Goal: Task Accomplishment & Management: Use online tool/utility

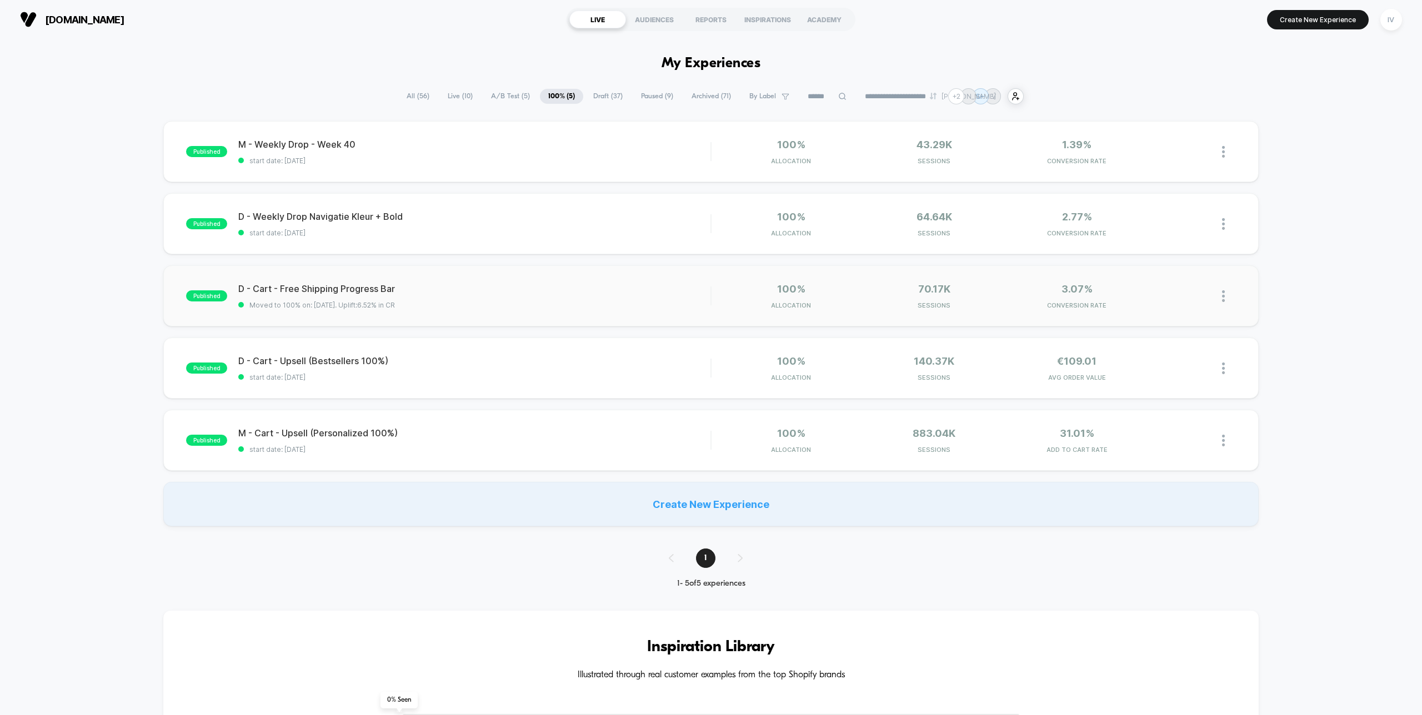
click at [1222, 294] on img at bounding box center [1223, 296] width 3 height 12
click at [1189, 280] on div "Pause" at bounding box center [1166, 284] width 100 height 25
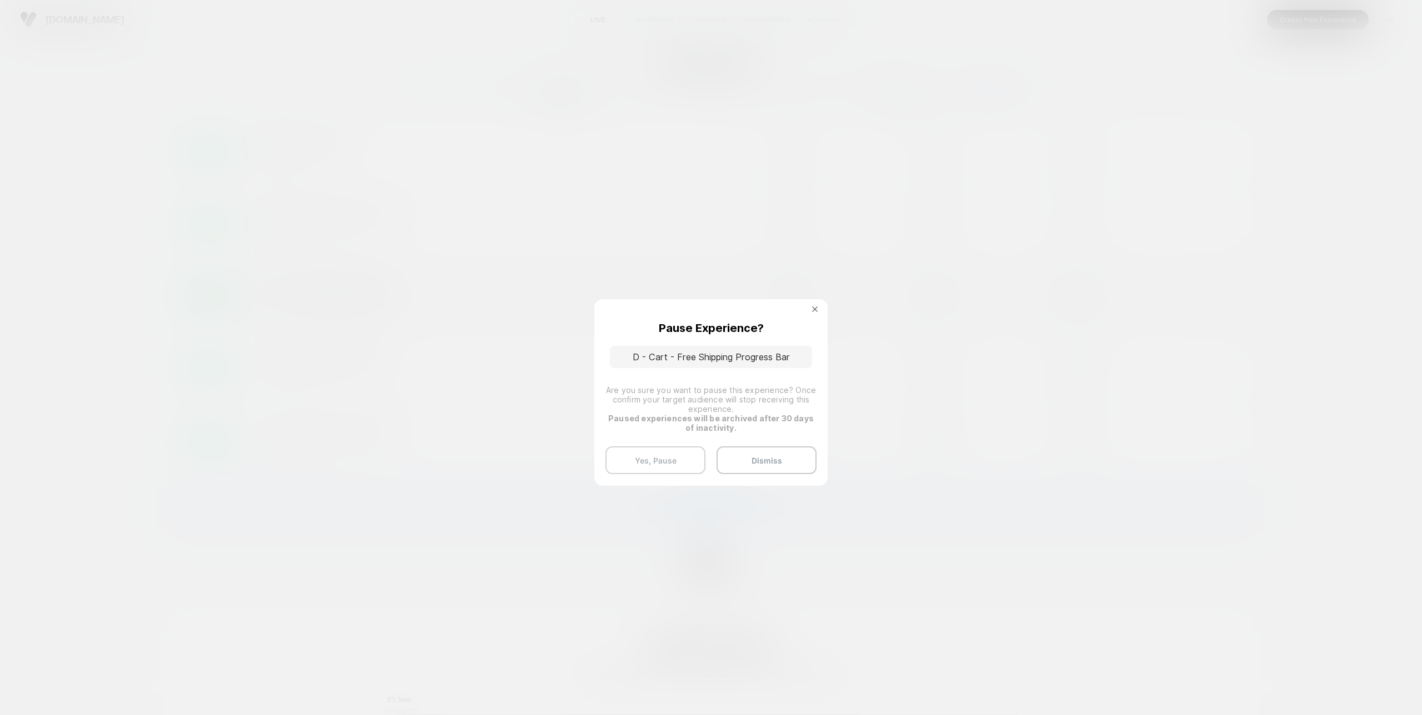
click at [671, 462] on button "Yes, Pause" at bounding box center [655, 460] width 100 height 28
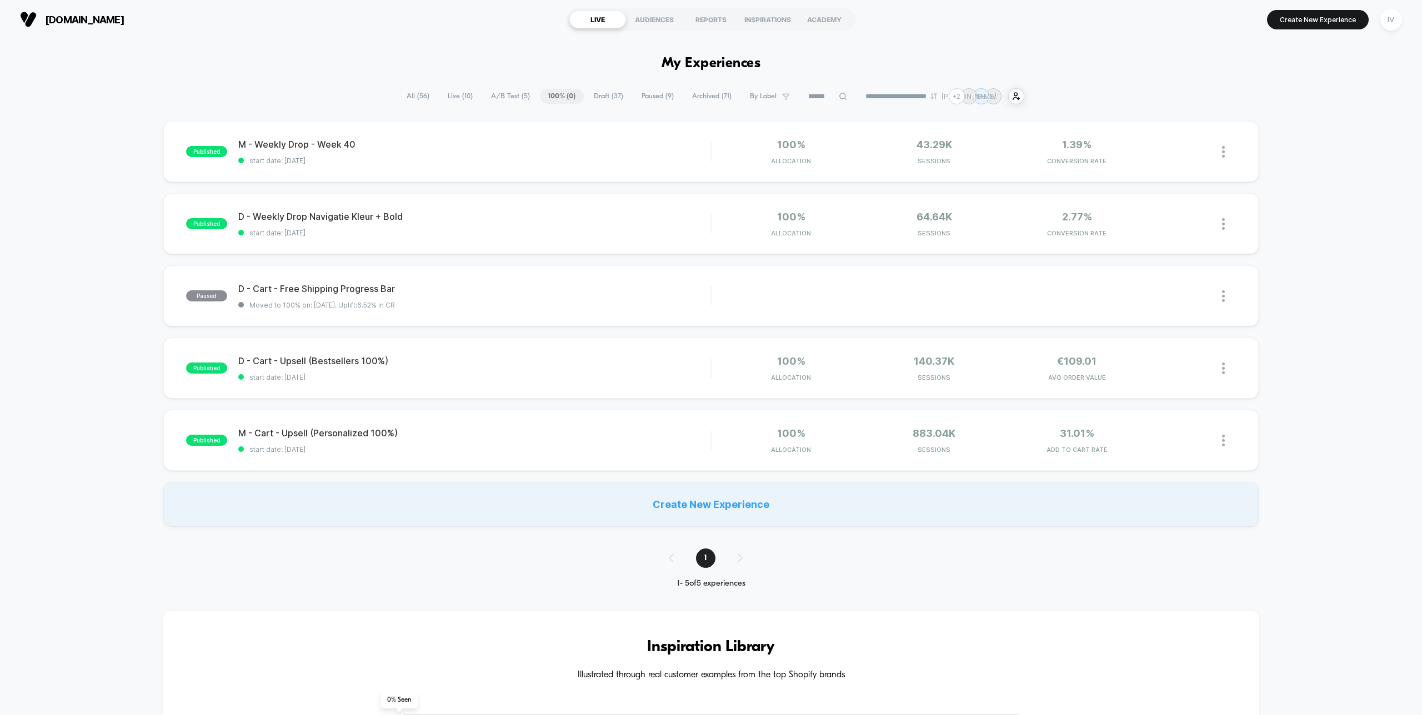
click at [593, 97] on span "Draft ( 37 )" at bounding box center [608, 96] width 46 height 15
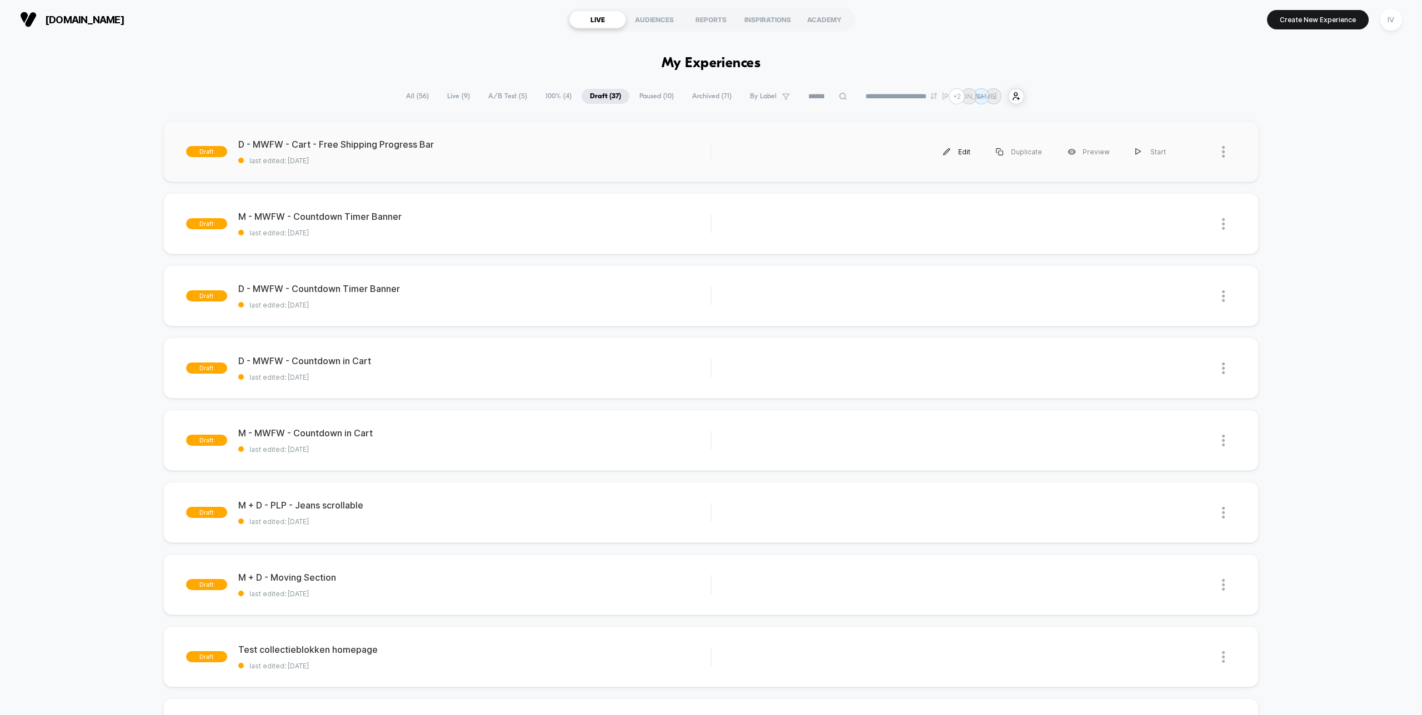
click at [965, 152] on div "Edit" at bounding box center [956, 151] width 53 height 25
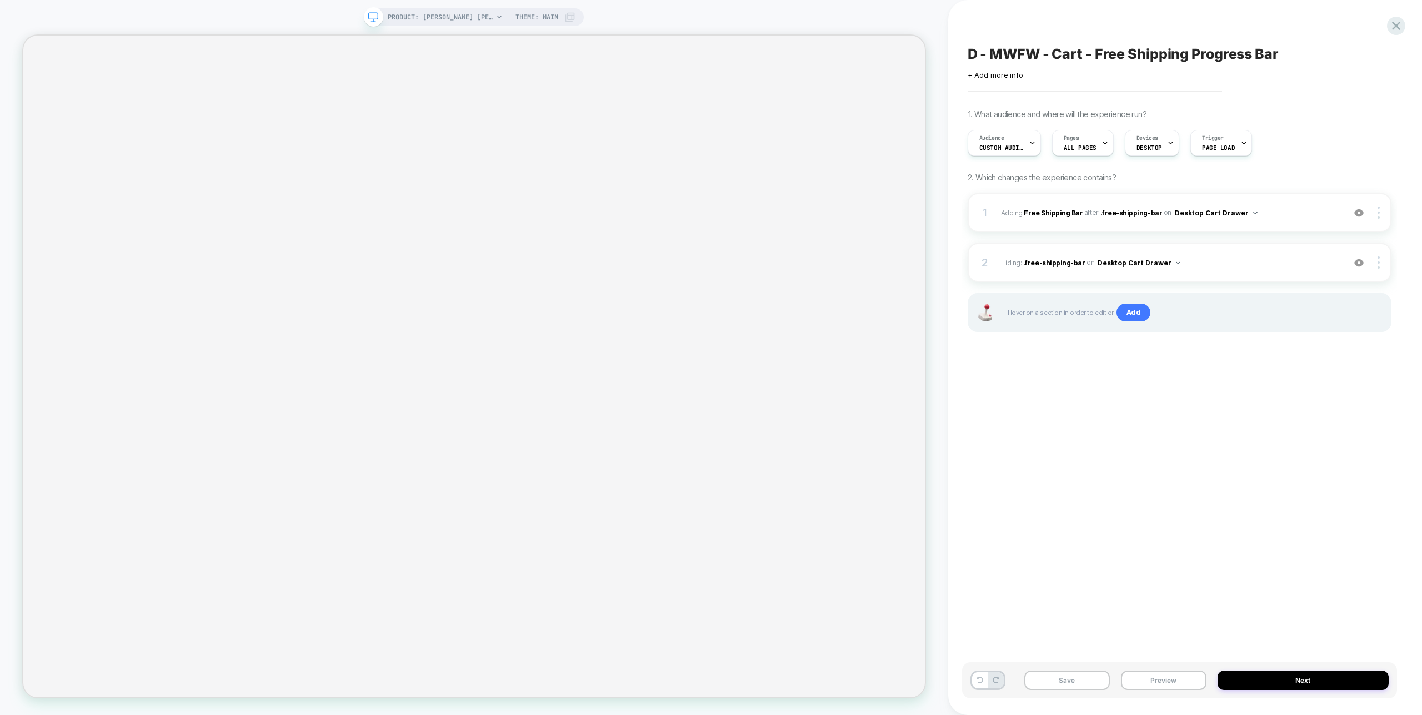
click at [1277, 52] on span "D - MWFW - Cart - Free Shipping Progress Bar" at bounding box center [1122, 54] width 311 height 17
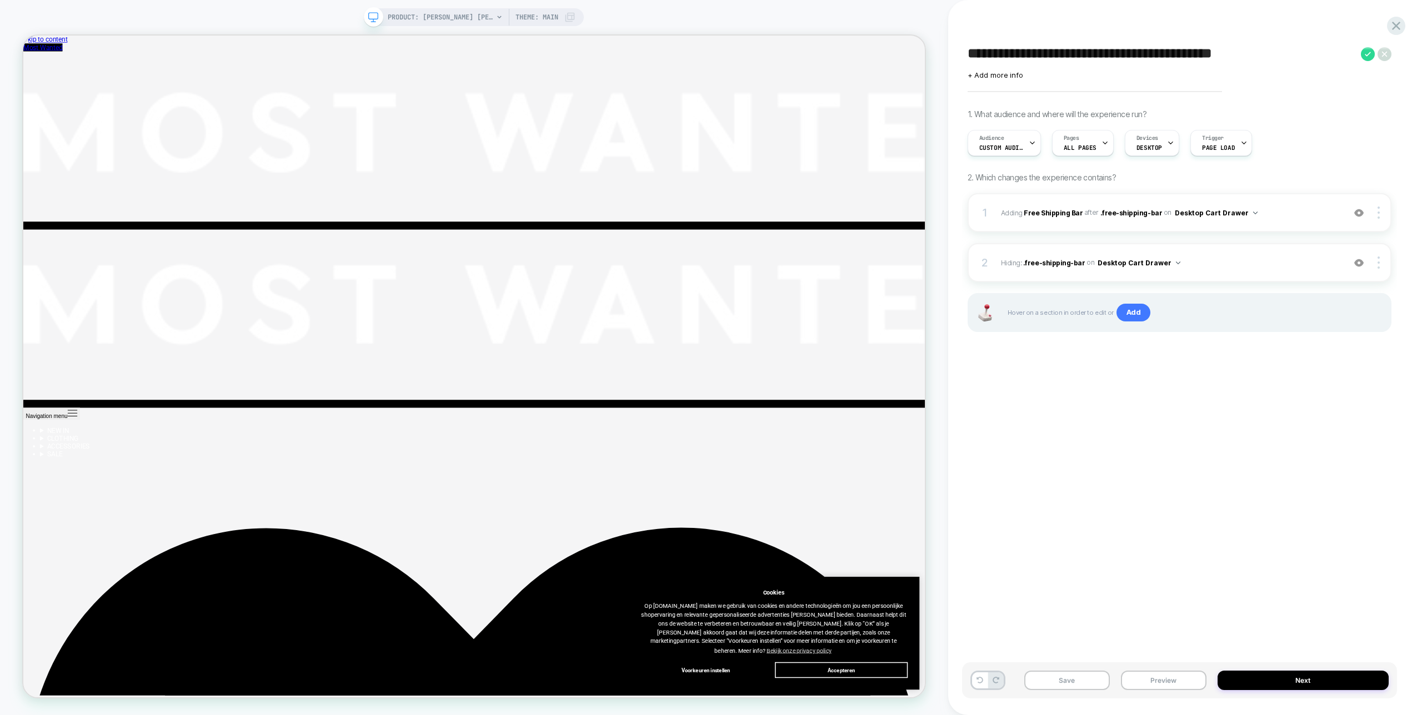
drag, startPoint x: 1038, startPoint y: 52, endPoint x: 991, endPoint y: 53, distance: 47.2
click at [990, 53] on textarea "**********" at bounding box center [1161, 54] width 388 height 17
click at [1365, 52] on icon at bounding box center [1368, 54] width 14 height 14
click at [1091, 689] on button "Save" at bounding box center [1067, 680] width 86 height 19
click at [1265, 675] on button "Next" at bounding box center [1302, 680] width 171 height 19
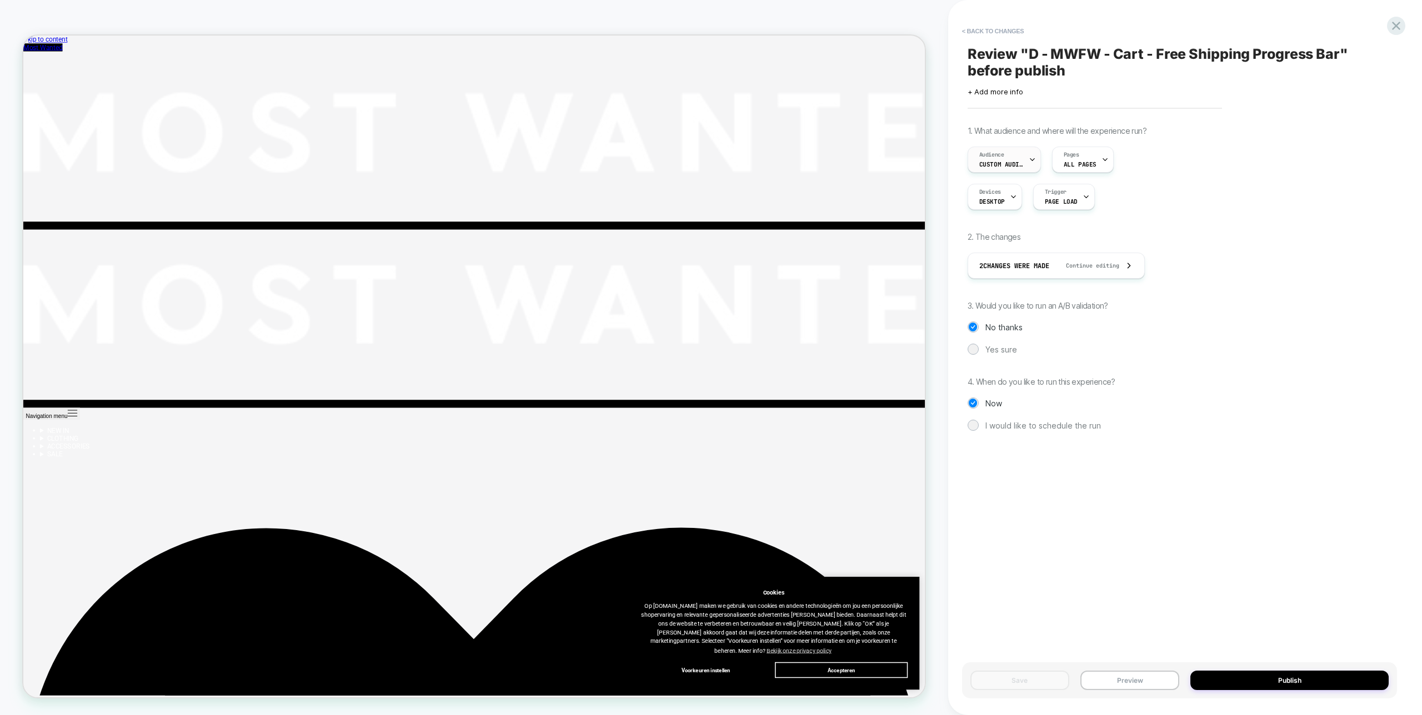
click at [1024, 163] on div "Audience Custom Audience" at bounding box center [1001, 159] width 67 height 25
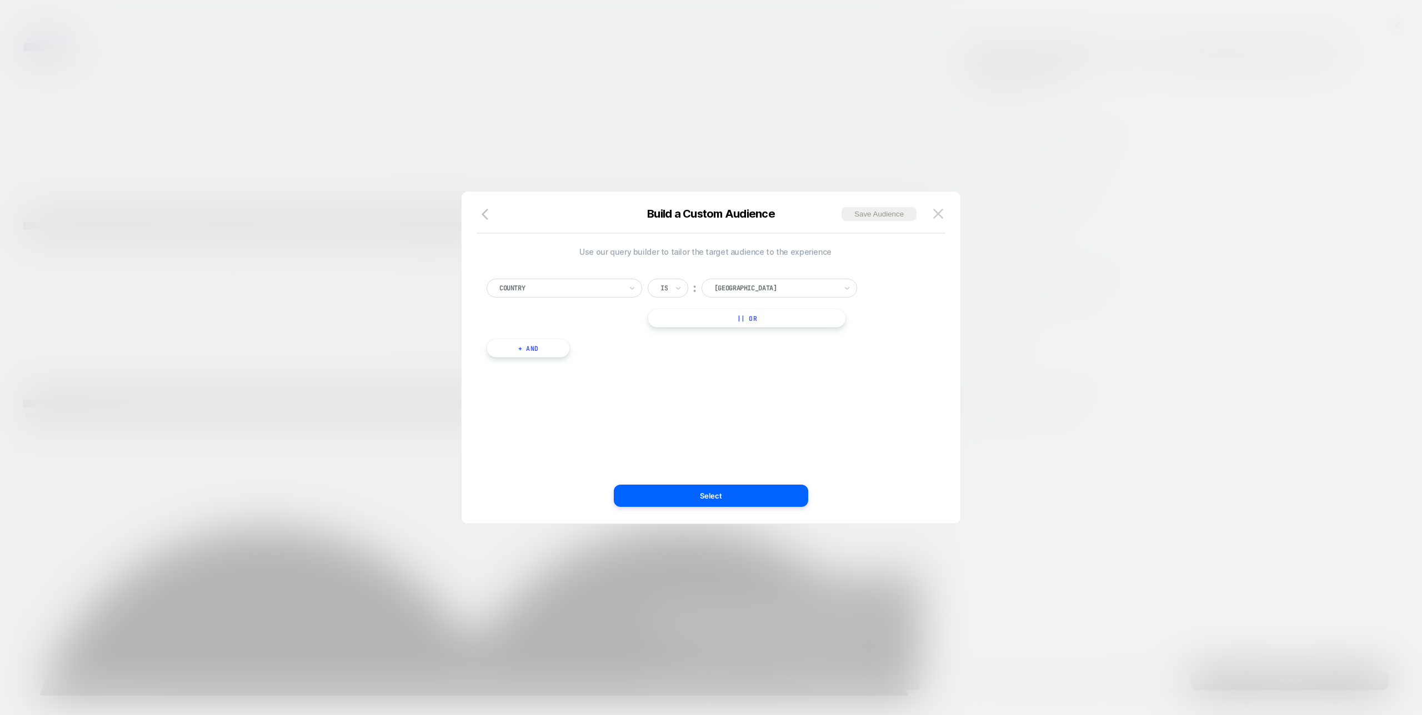
click at [1192, 315] on div at bounding box center [711, 357] width 1422 height 715
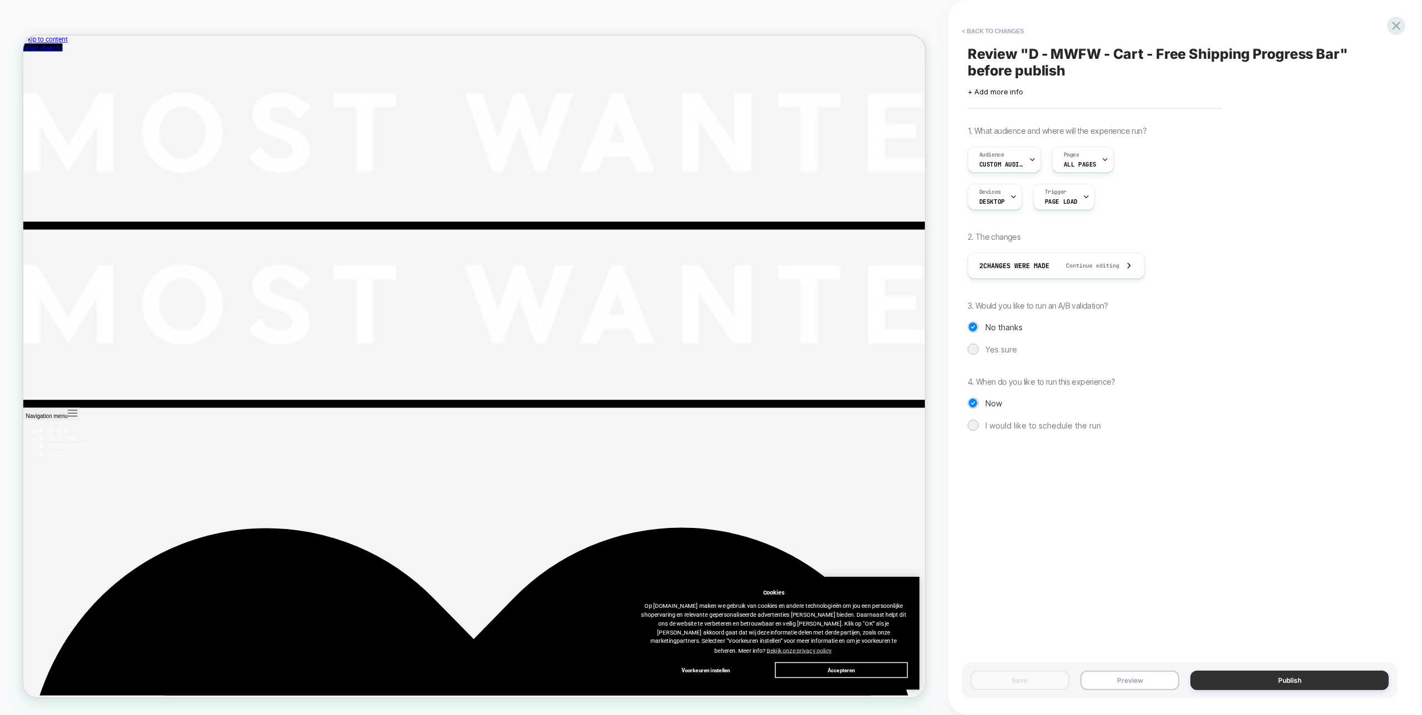
click at [1262, 682] on button "Publish" at bounding box center [1289, 680] width 198 height 19
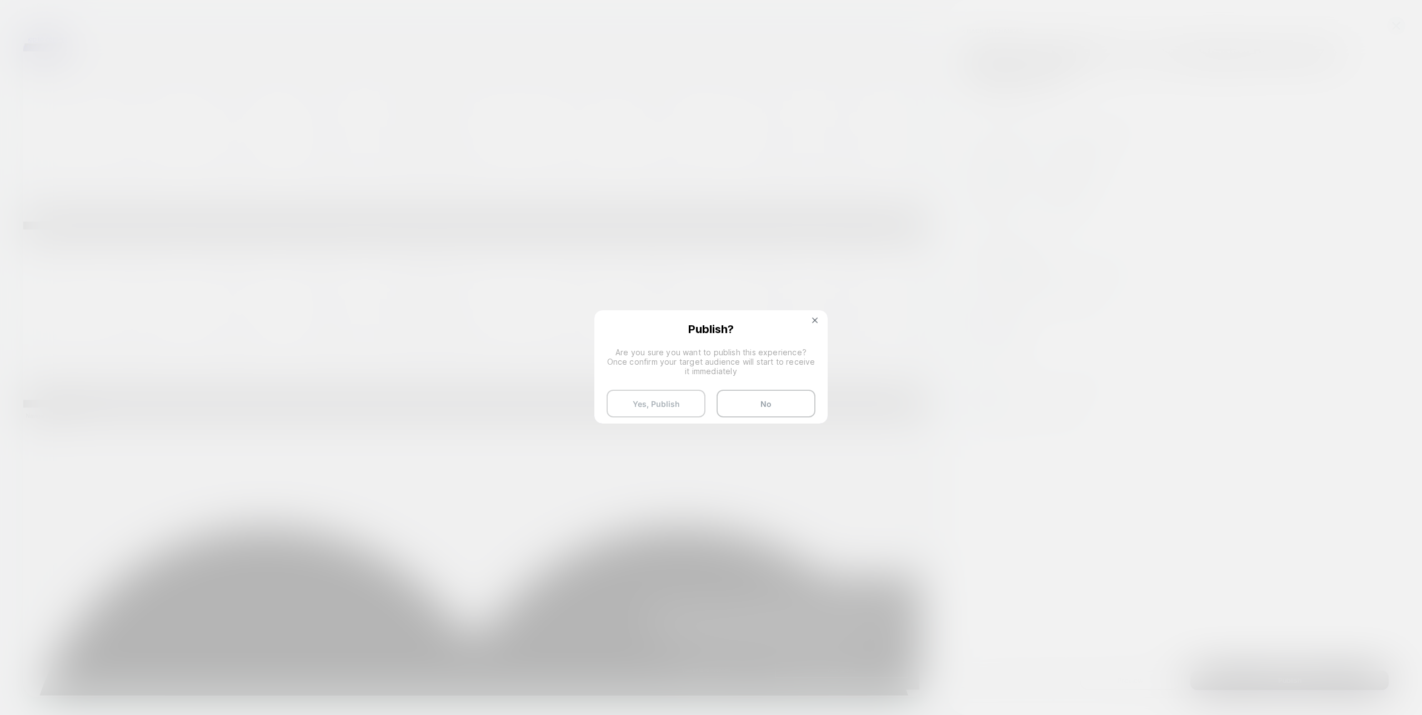
click at [669, 402] on button "Yes, Publish" at bounding box center [655, 404] width 99 height 28
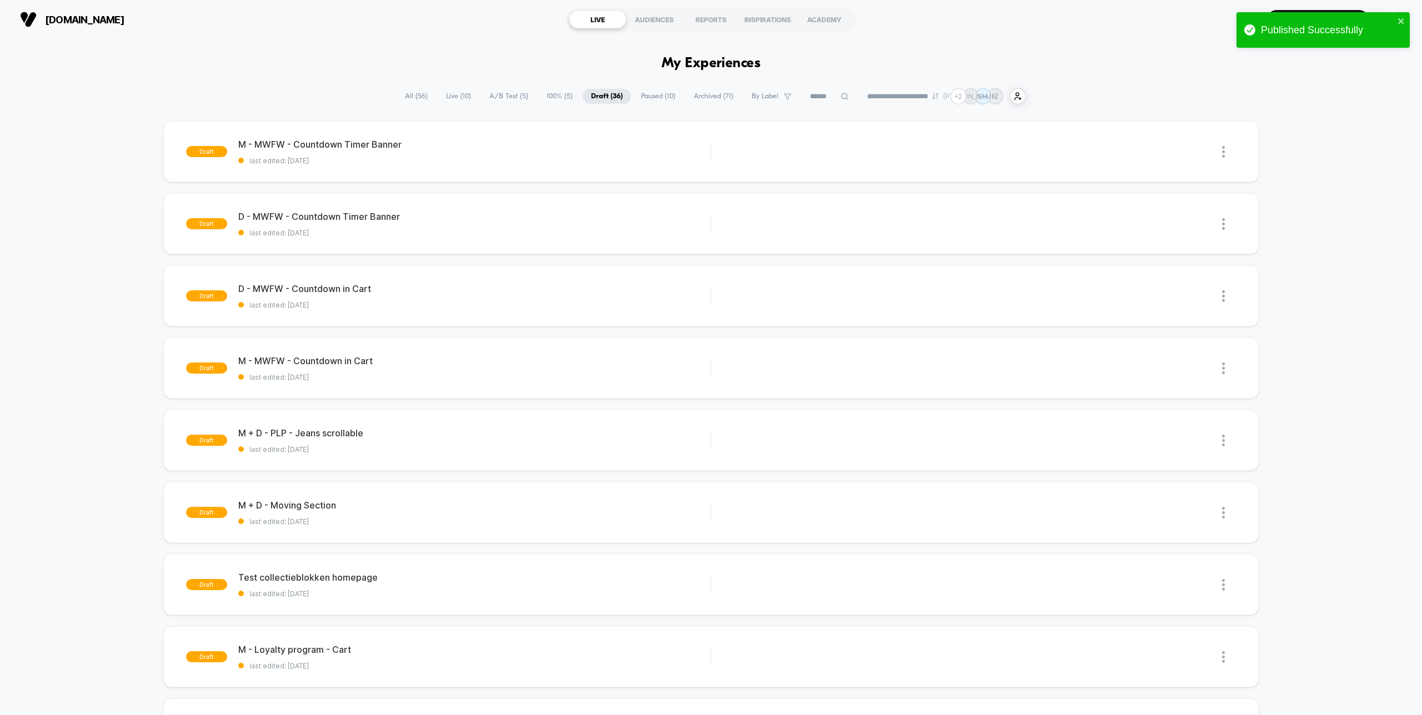
click at [542, 94] on span "100% ( 5 )" at bounding box center [559, 96] width 43 height 15
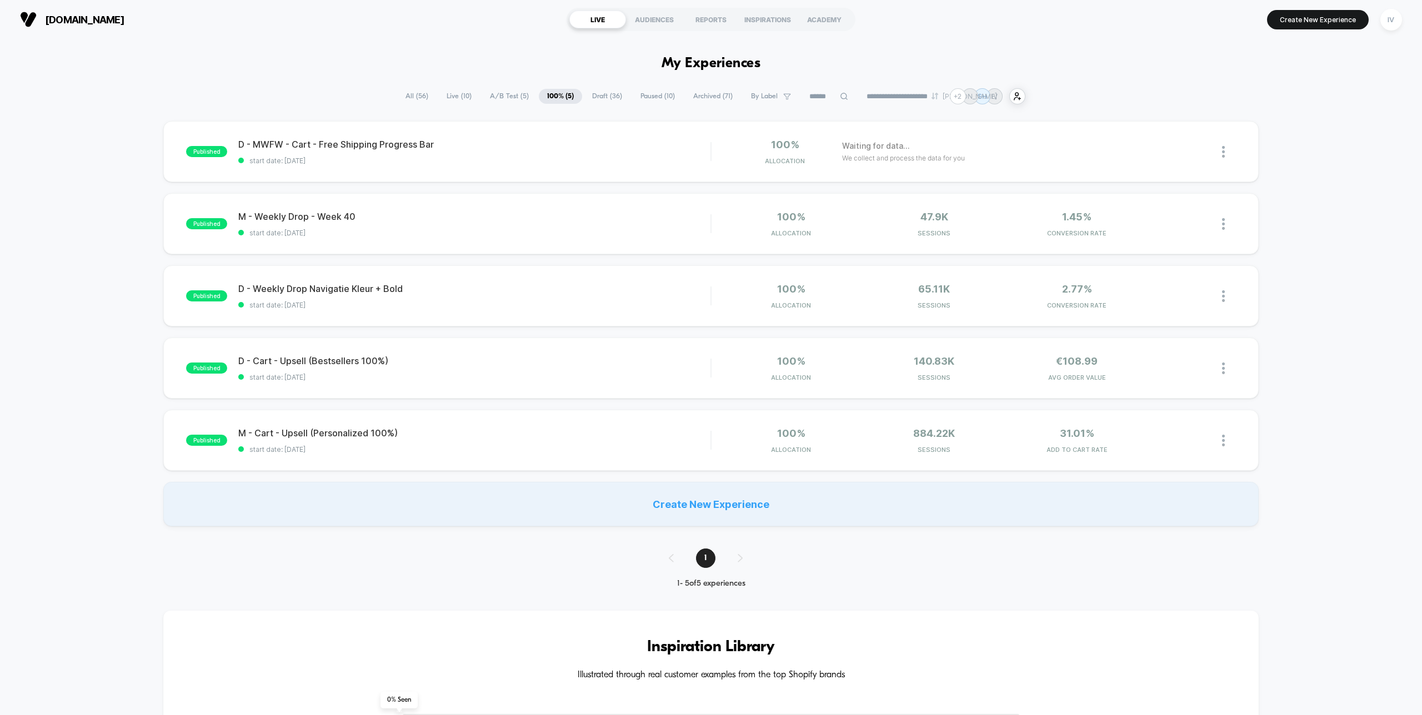
click at [620, 96] on span "Draft ( 36 )" at bounding box center [607, 96] width 47 height 15
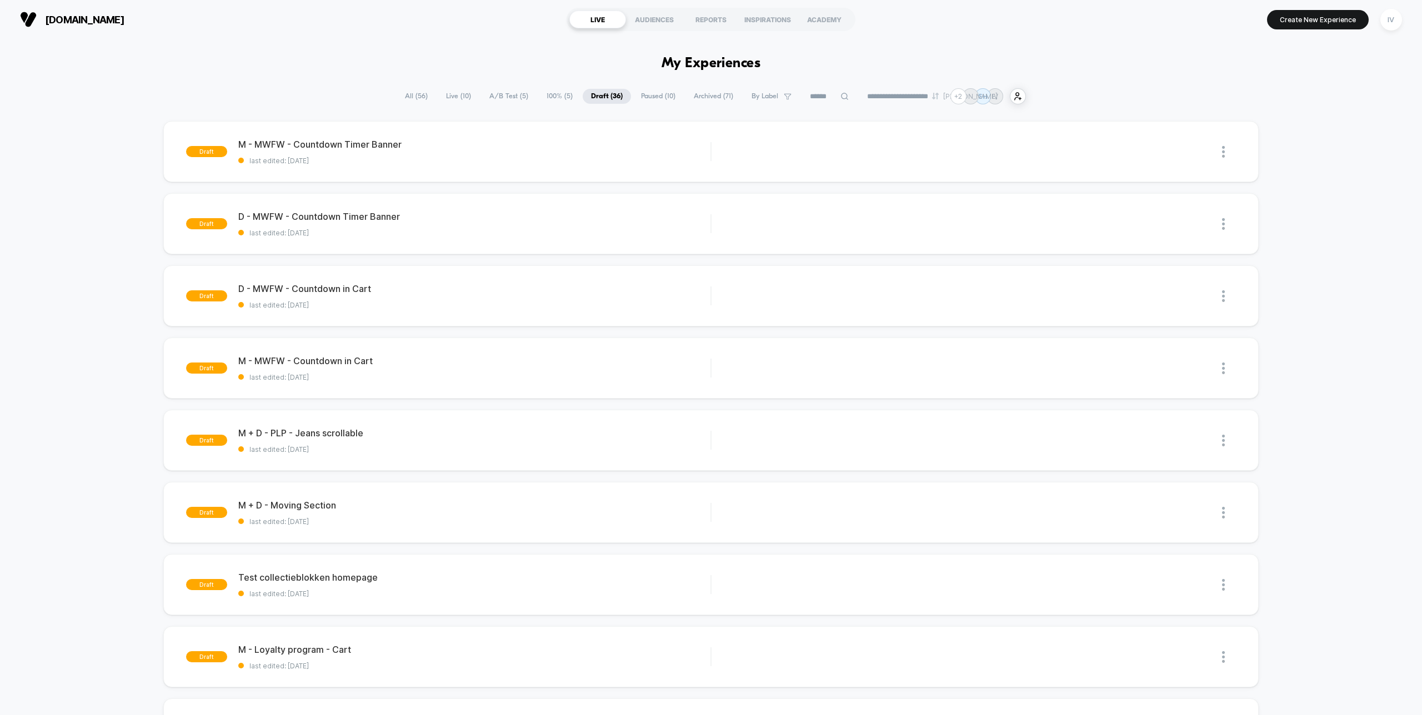
click at [636, 96] on span "Paused ( 10 )" at bounding box center [658, 96] width 51 height 15
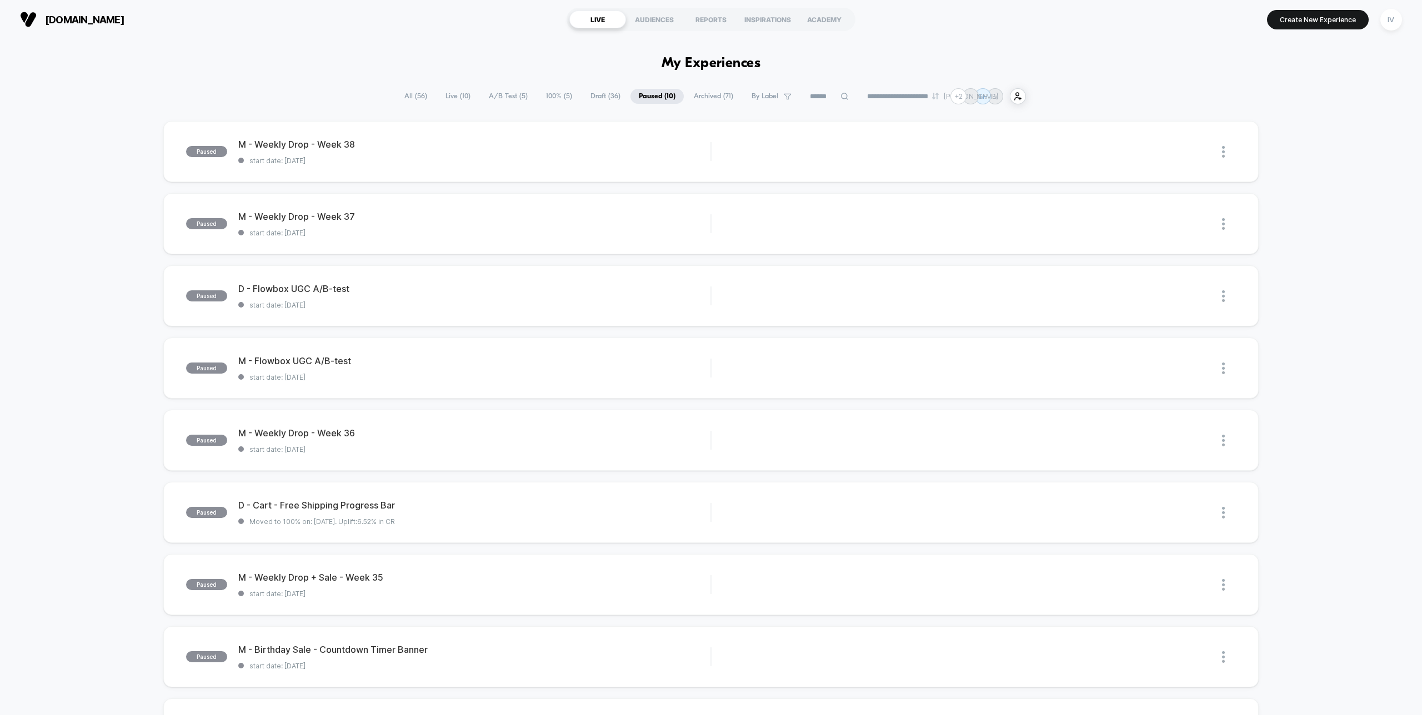
click at [550, 96] on span "100% ( 5 )" at bounding box center [559, 96] width 43 height 15
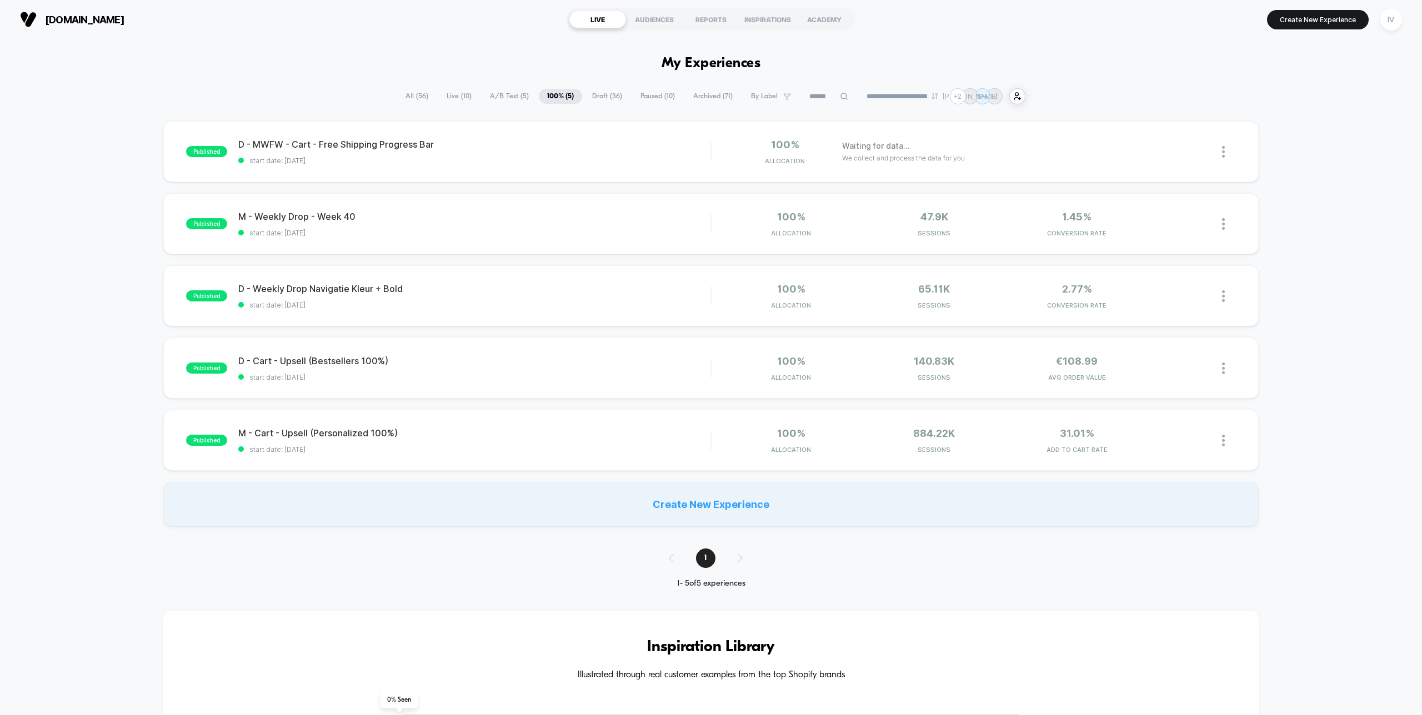
click at [605, 96] on span "Draft ( 36 )" at bounding box center [607, 96] width 47 height 15
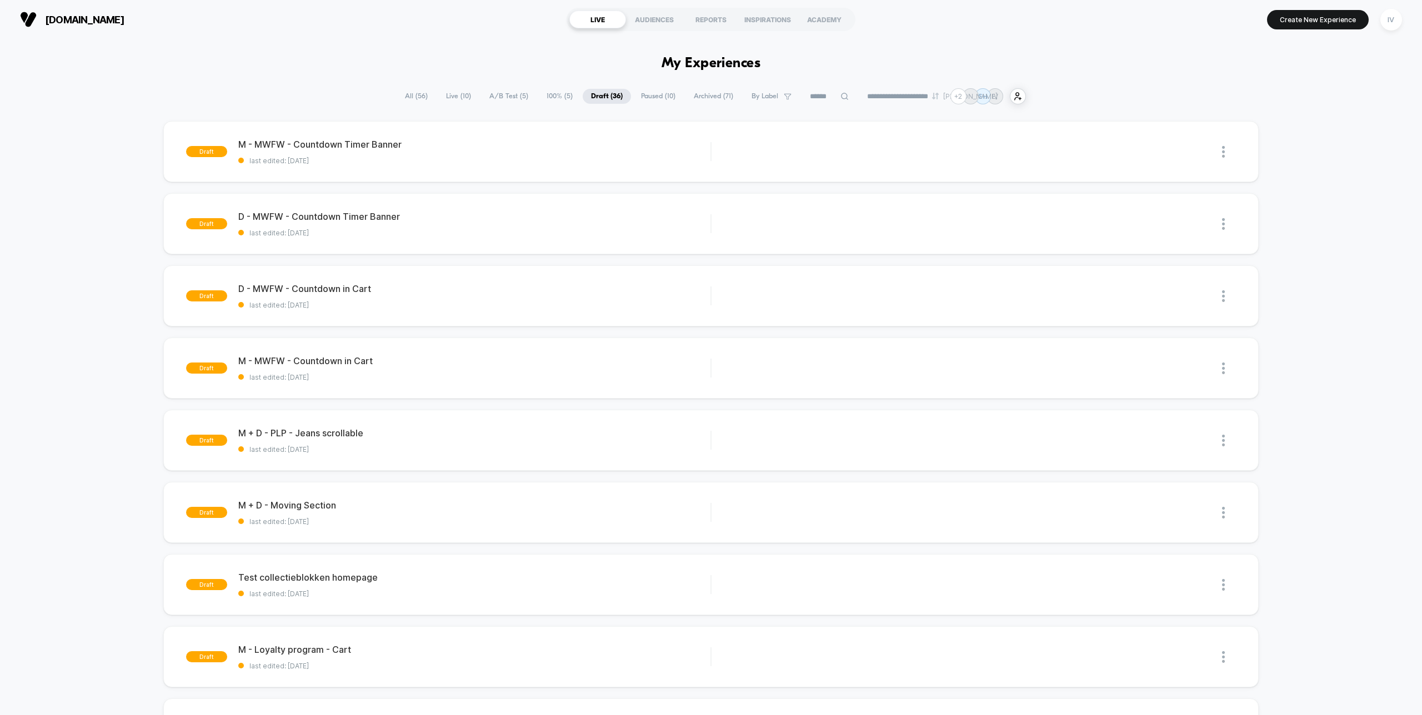
click at [641, 94] on span "Paused ( 10 )" at bounding box center [658, 96] width 51 height 15
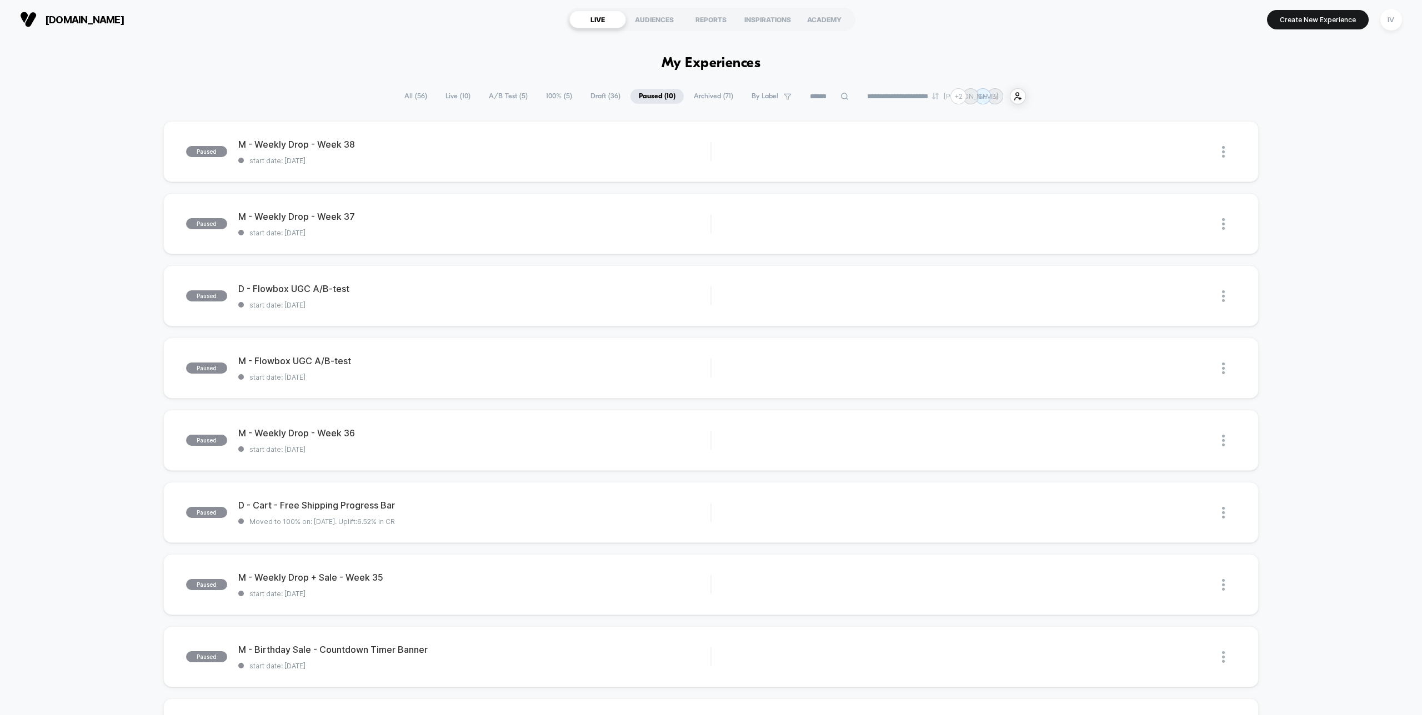
click at [541, 94] on span "100% ( 5 )" at bounding box center [559, 96] width 43 height 15
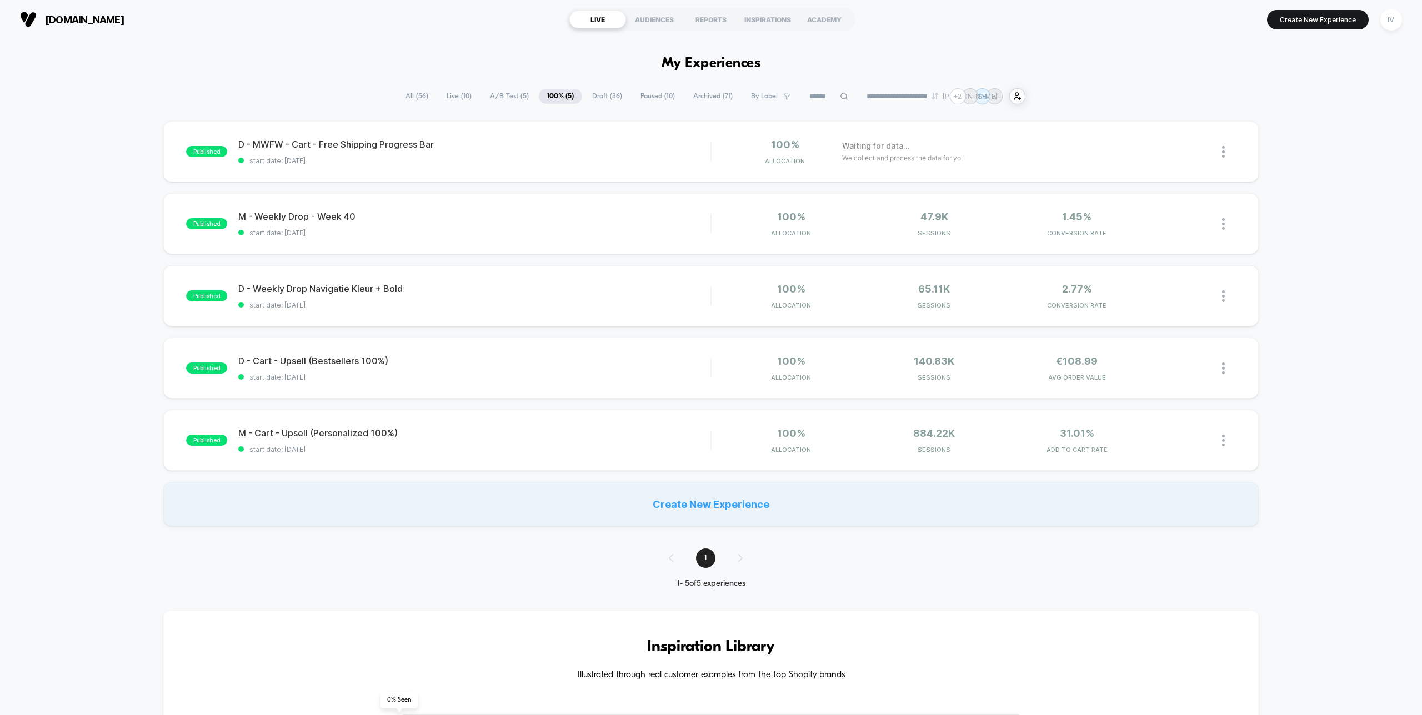
click at [587, 95] on span "Draft ( 36 )" at bounding box center [607, 96] width 47 height 15
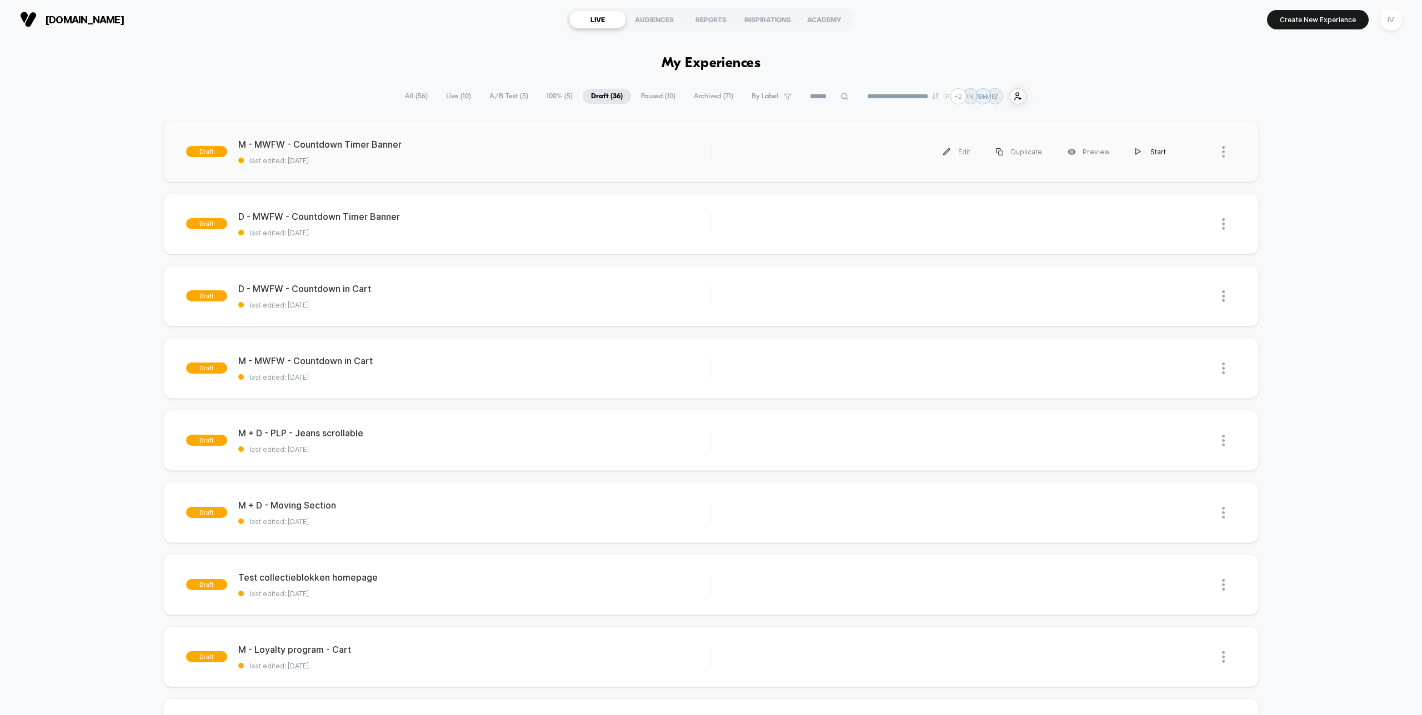
click at [1151, 153] on div "Start" at bounding box center [1150, 151] width 56 height 25
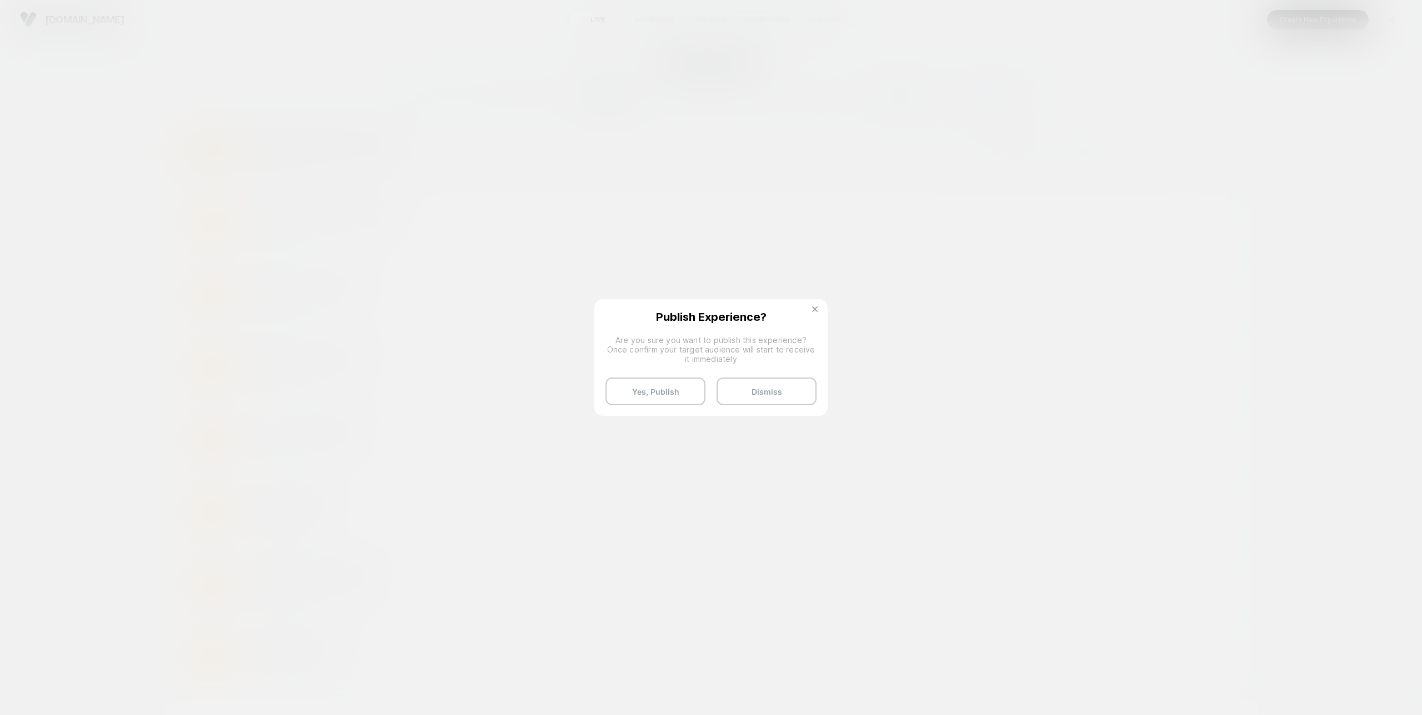
click at [817, 309] on button at bounding box center [815, 310] width 12 height 9
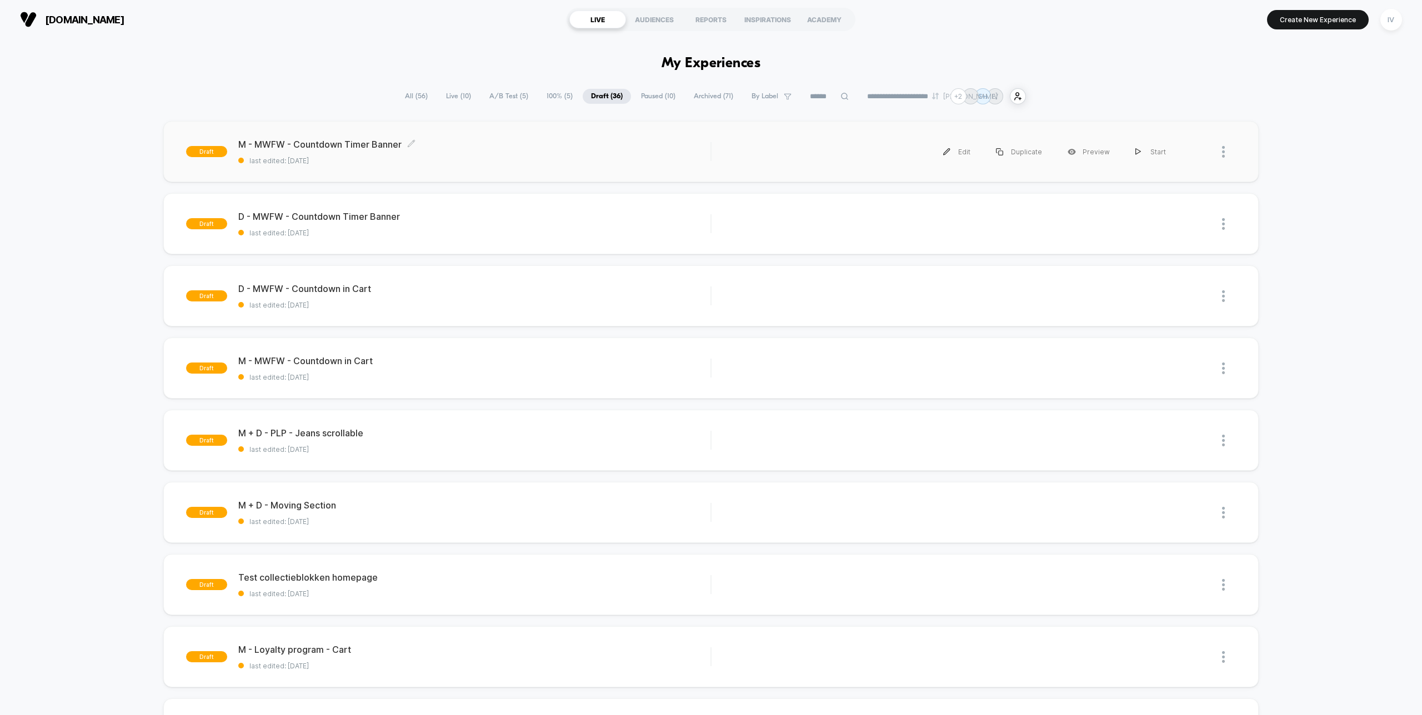
click at [496, 163] on span "last edited: [DATE]" at bounding box center [474, 161] width 472 height 8
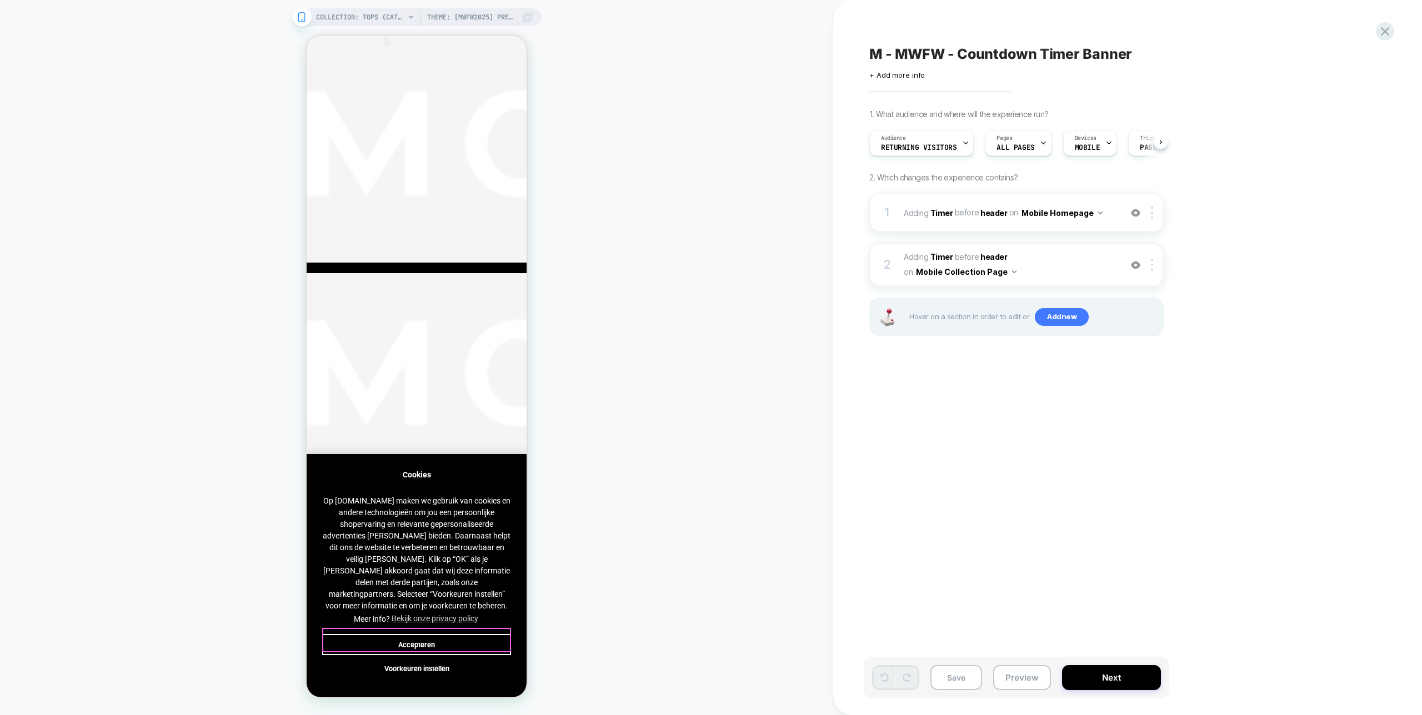
click at [468, 639] on button "Accepteren" at bounding box center [416, 644] width 189 height 21
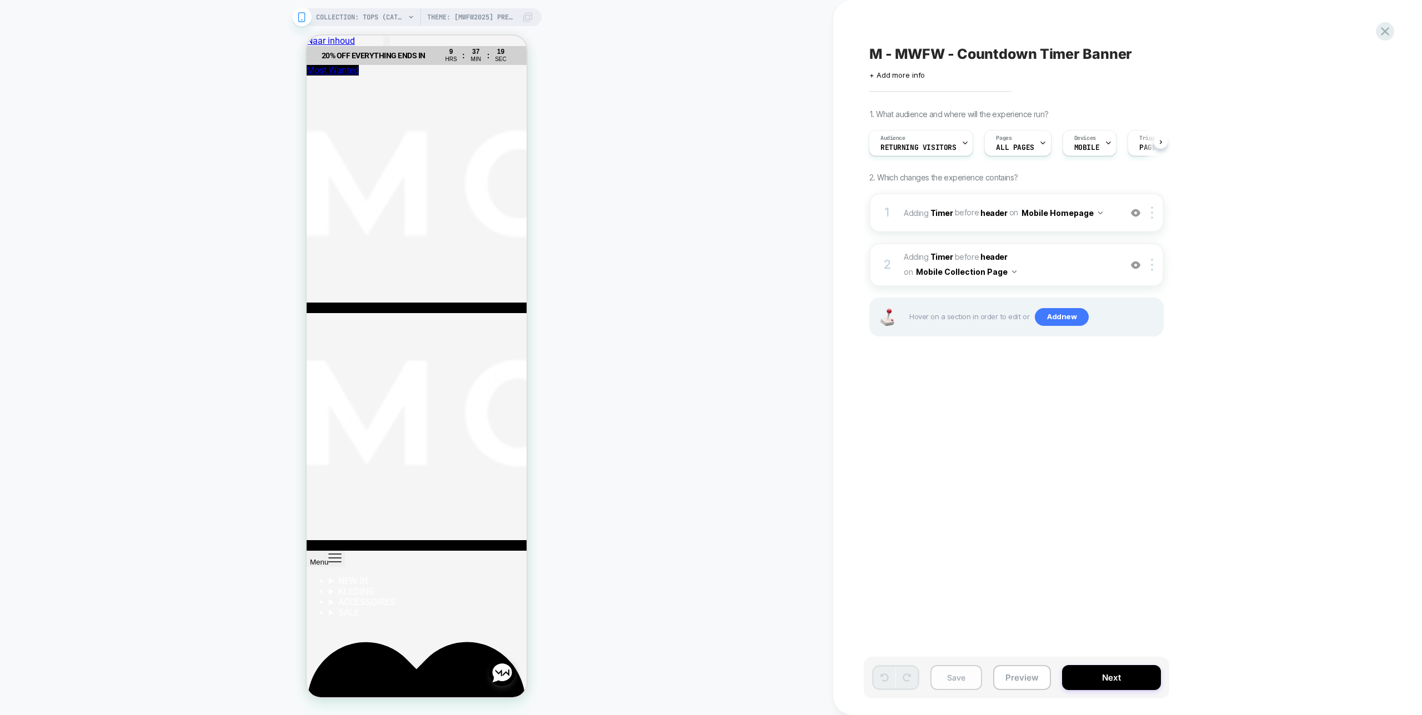
click at [970, 680] on button "Save" at bounding box center [956, 677] width 52 height 25
click at [1115, 679] on button "Next" at bounding box center [1111, 677] width 99 height 25
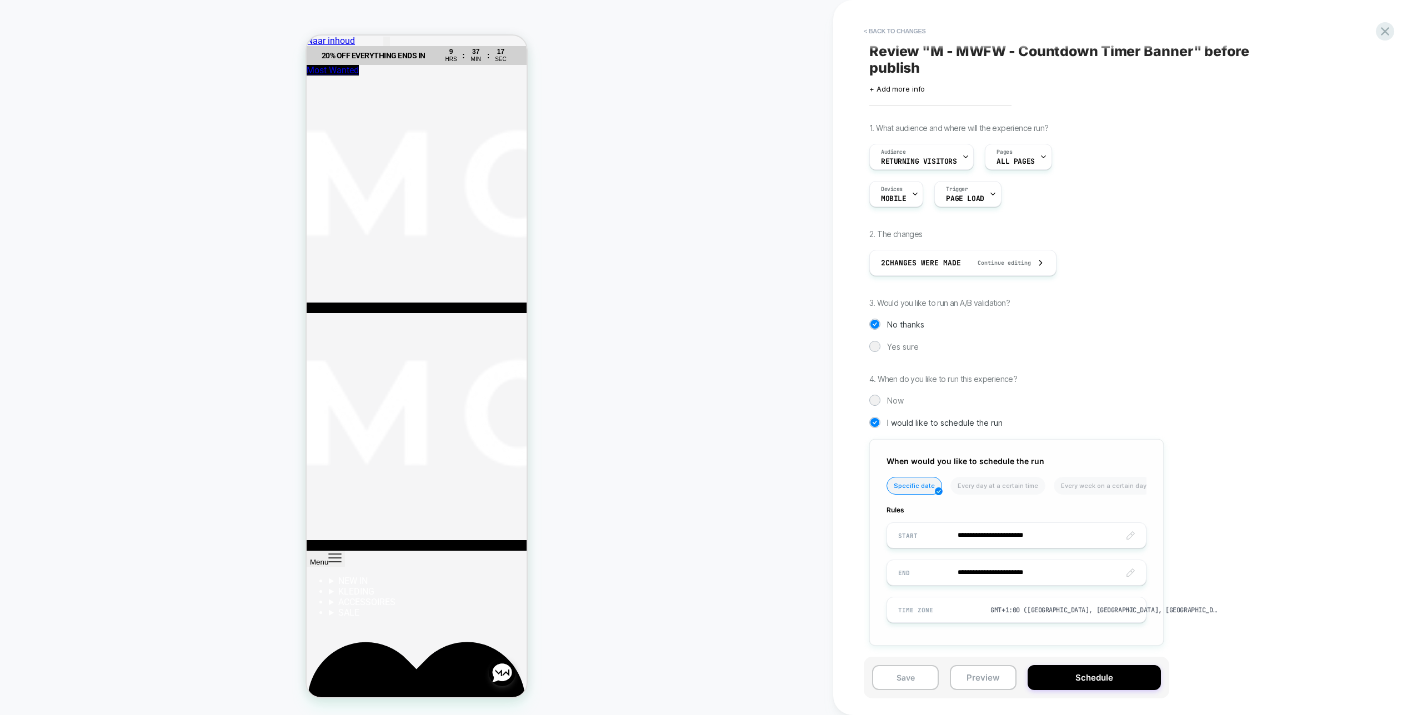
scroll to position [5, 0]
click at [1051, 531] on input "**********" at bounding box center [1016, 533] width 259 height 26
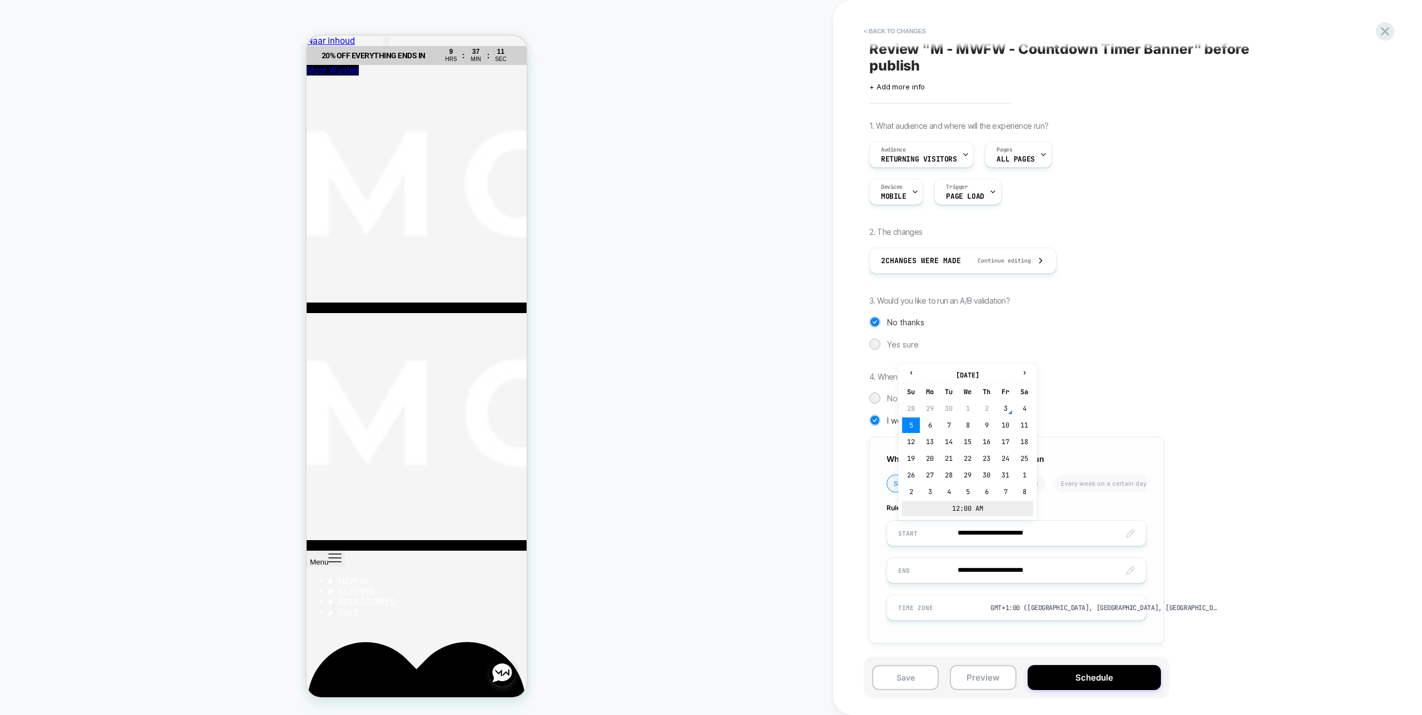
click at [984, 504] on td "12:00 AM" at bounding box center [967, 509] width 131 height 16
click at [974, 466] on span "▲" at bounding box center [969, 469] width 22 height 22
type input "**********"
click at [1216, 510] on div "**********" at bounding box center [1071, 390] width 405 height 539
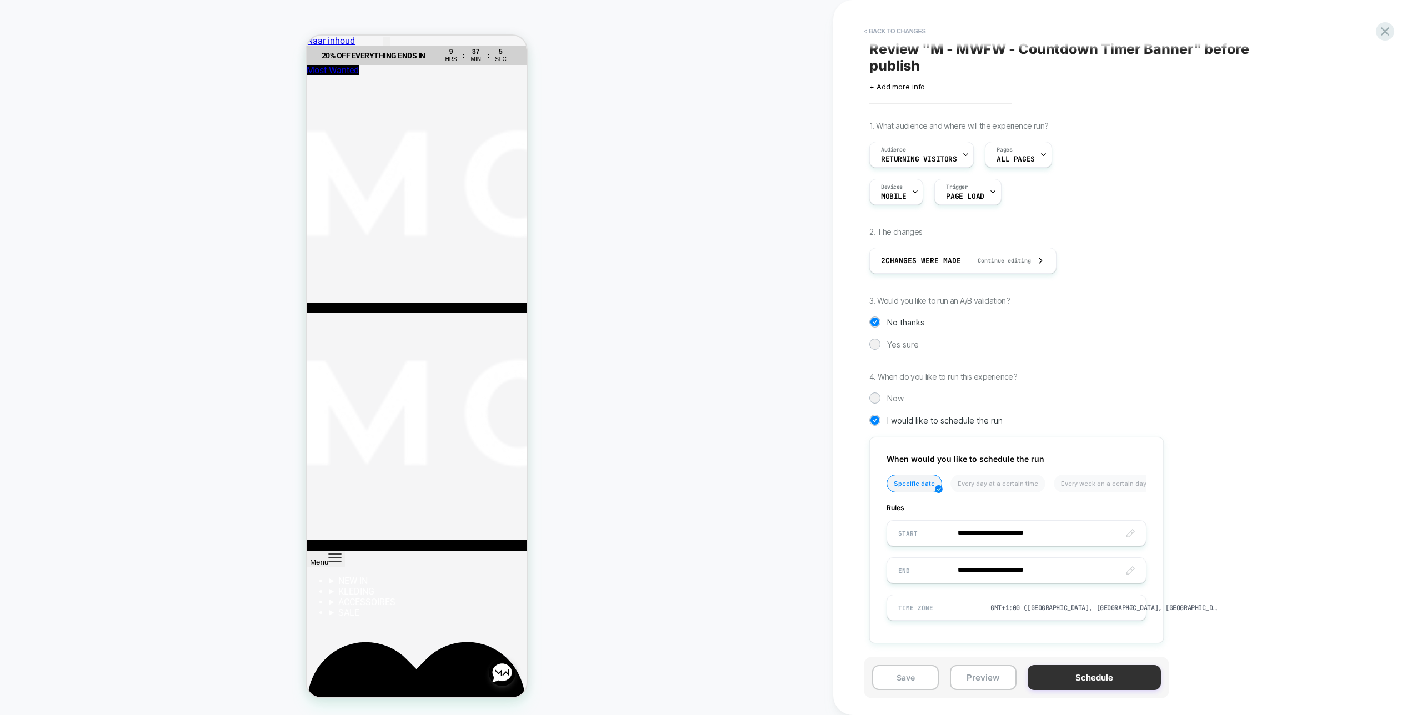
click at [1098, 677] on button "Schedule" at bounding box center [1093, 677] width 133 height 25
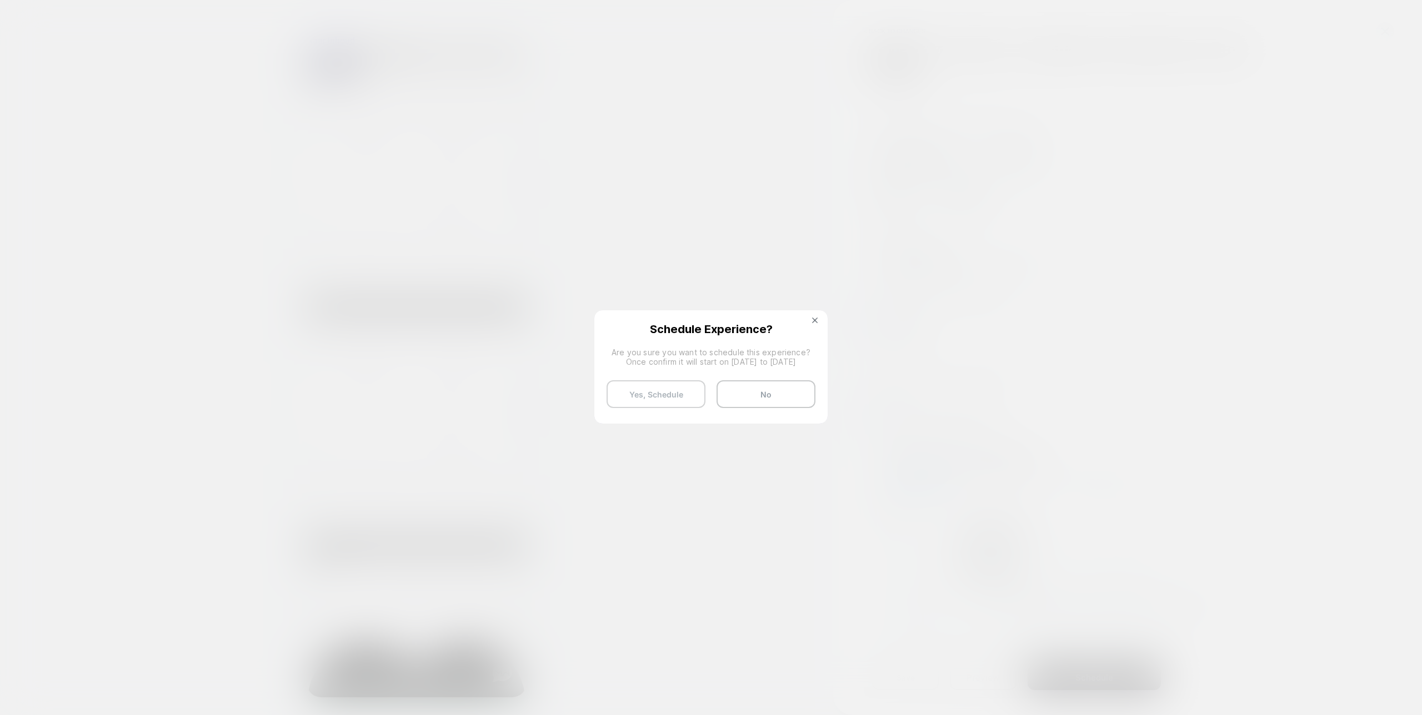
click at [674, 405] on button "Yes, Schedule" at bounding box center [655, 394] width 99 height 28
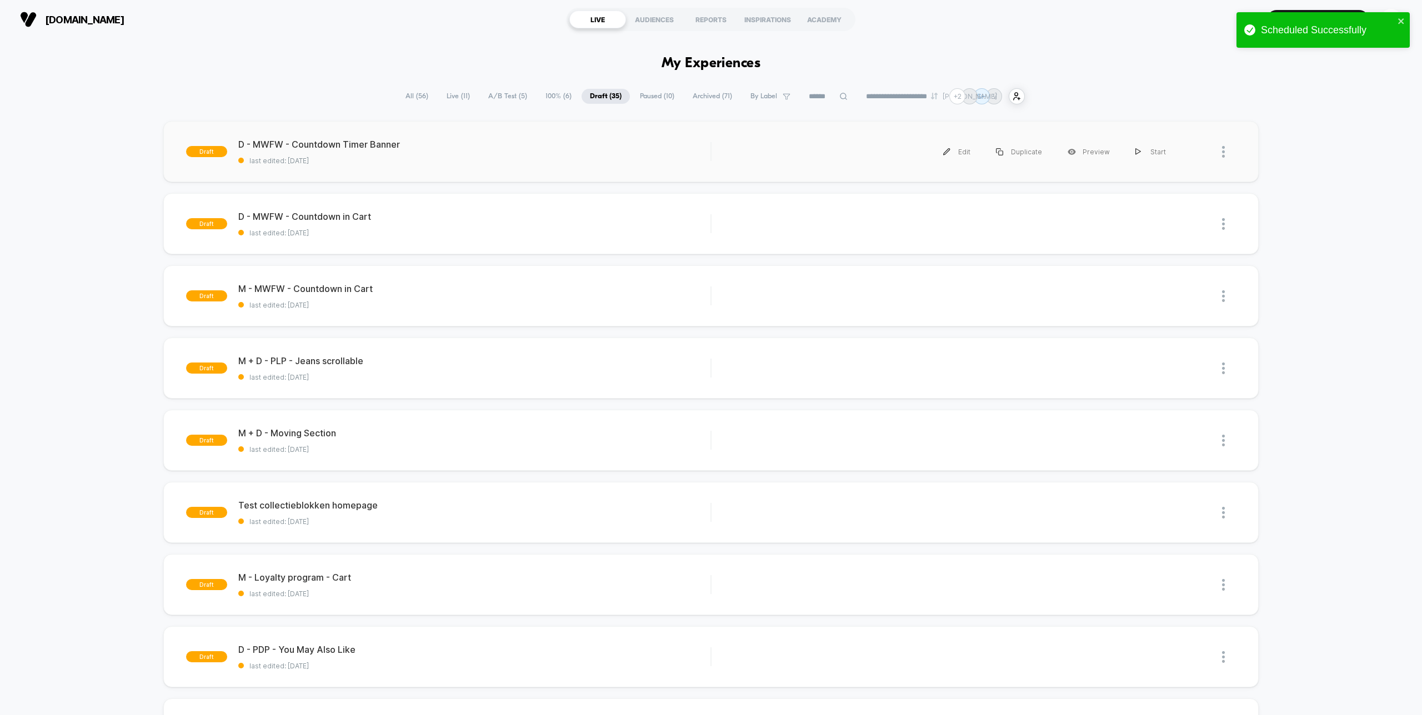
click at [437, 177] on div "draft D - MWFW - Countdown Timer Banner last edited: [DATE] Edit Duplicate Prev…" at bounding box center [710, 151] width 1095 height 61
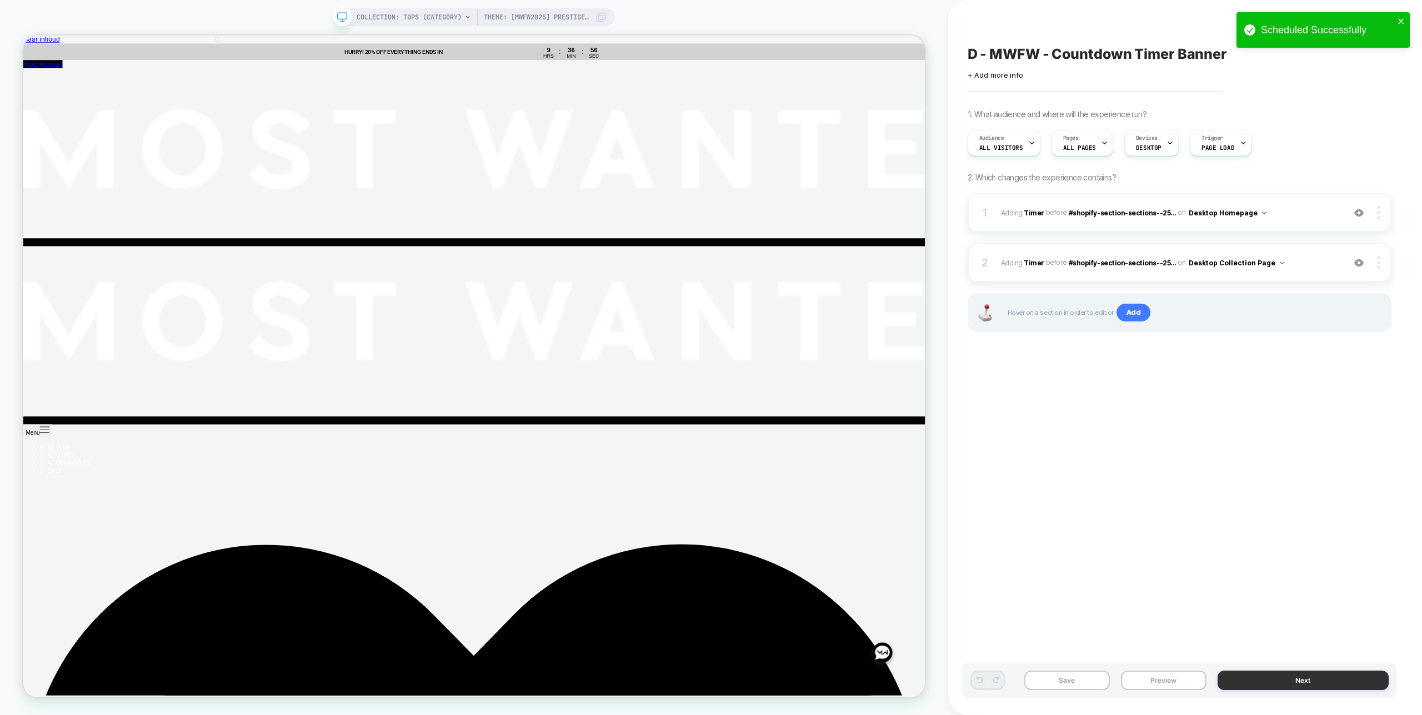
click at [1273, 674] on button "Next" at bounding box center [1302, 680] width 171 height 19
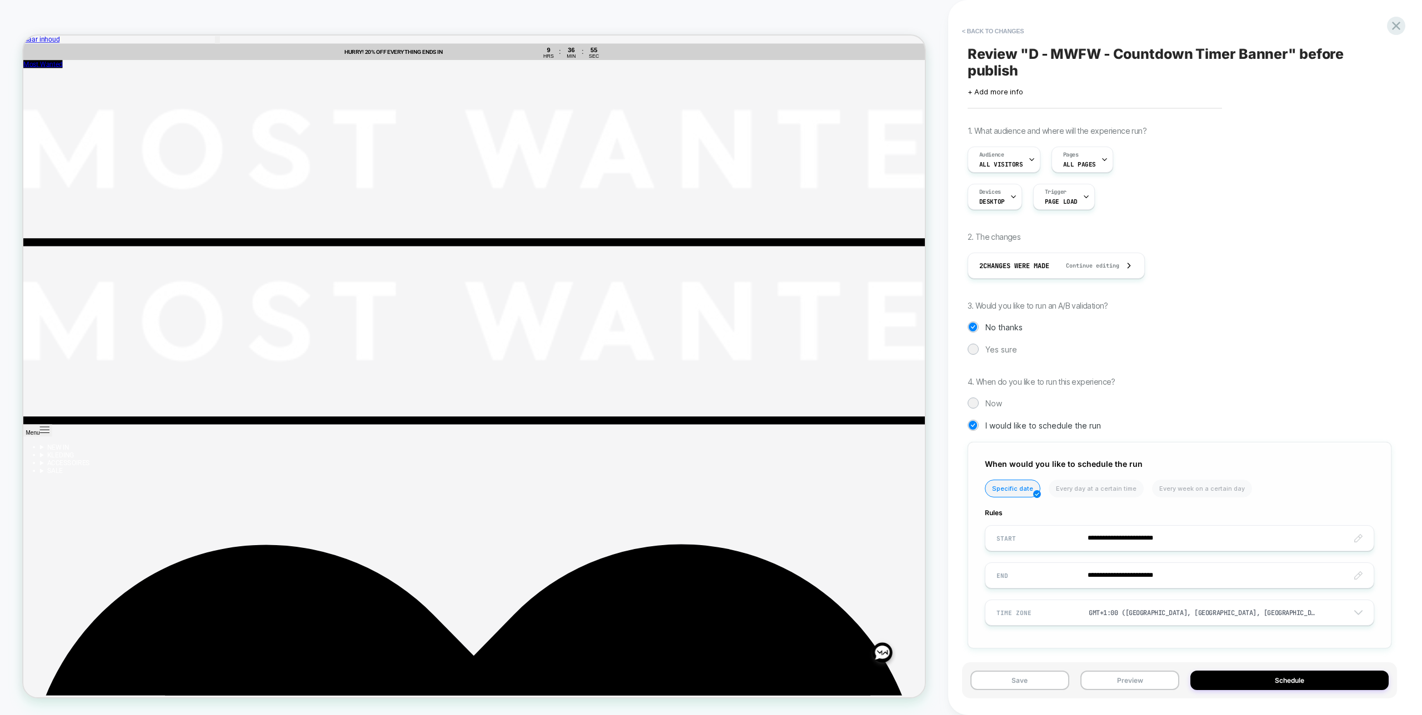
click at [1155, 538] on input "**********" at bounding box center [1179, 538] width 388 height 26
click at [1081, 511] on td "12:00 AM" at bounding box center [1065, 514] width 131 height 16
click at [1070, 476] on span "▲" at bounding box center [1067, 474] width 22 height 22
type input "**********"
click at [1182, 409] on div "**********" at bounding box center [1179, 395] width 424 height 539
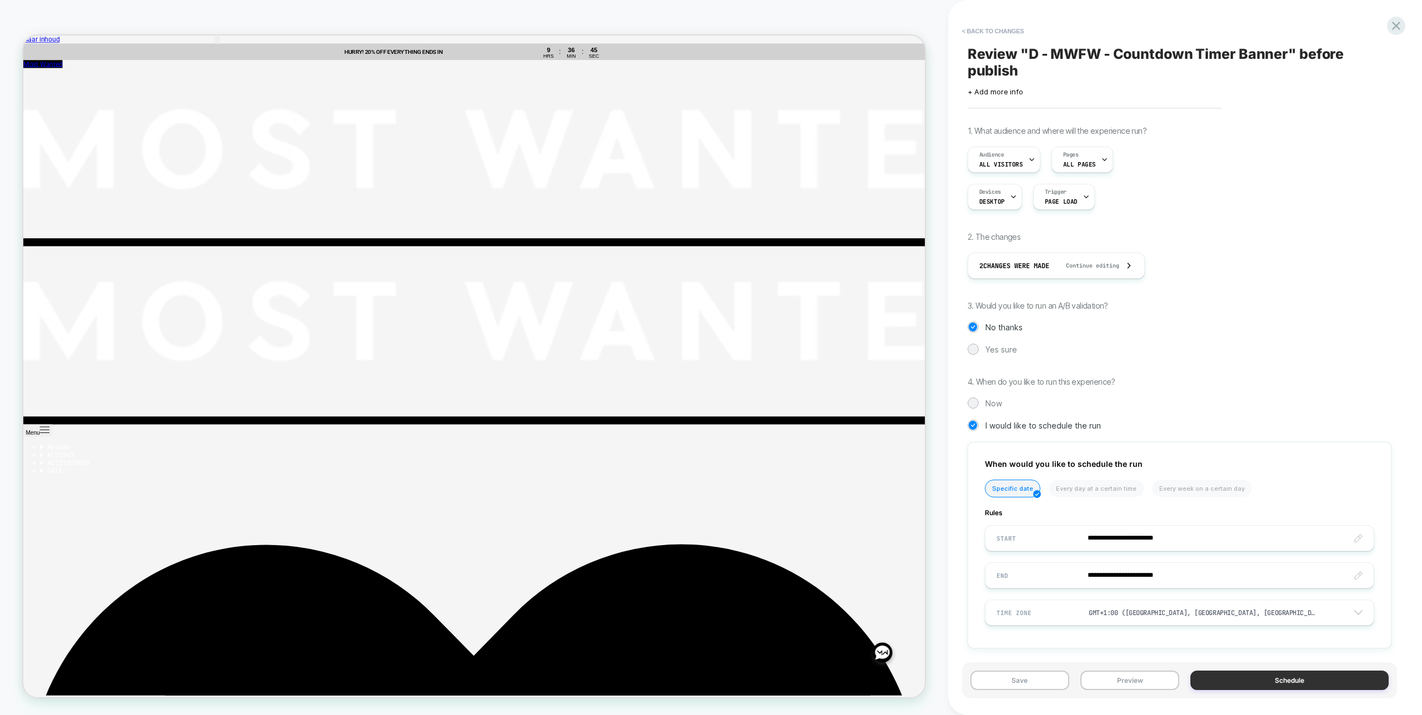
click at [1222, 677] on button "Schedule" at bounding box center [1289, 680] width 198 height 19
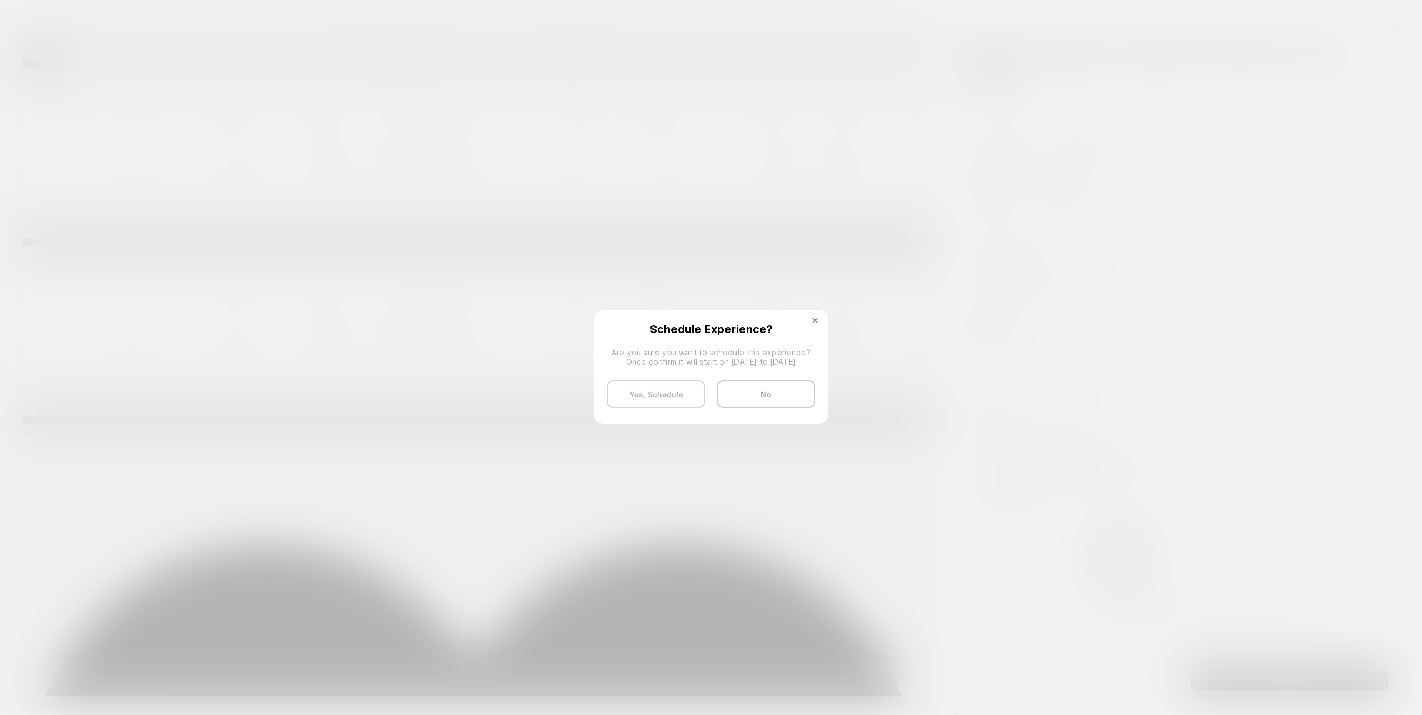
click at [654, 398] on button "Yes, Schedule" at bounding box center [655, 394] width 99 height 28
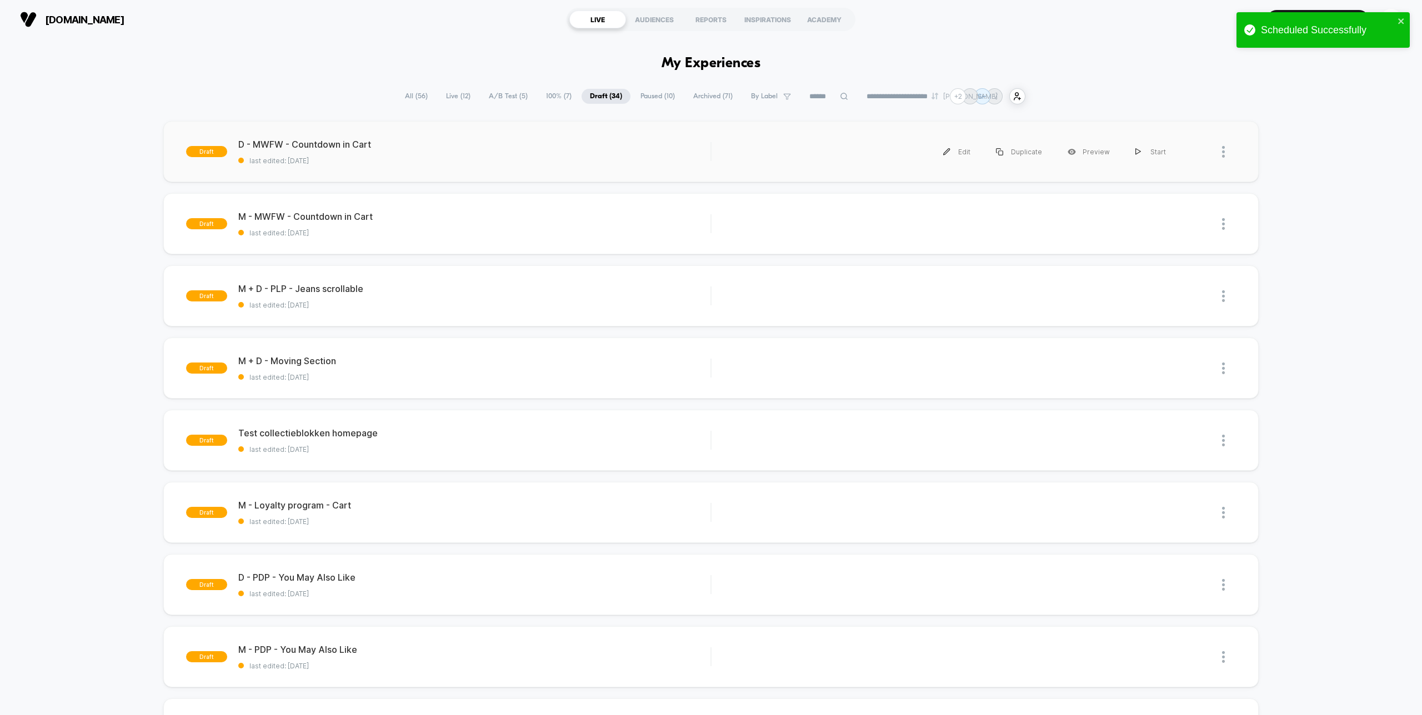
click at [404, 175] on div "draft D - MWFW - Countdown in Cart last edited: [DATE] Edit Duplicate Preview S…" at bounding box center [710, 151] width 1095 height 61
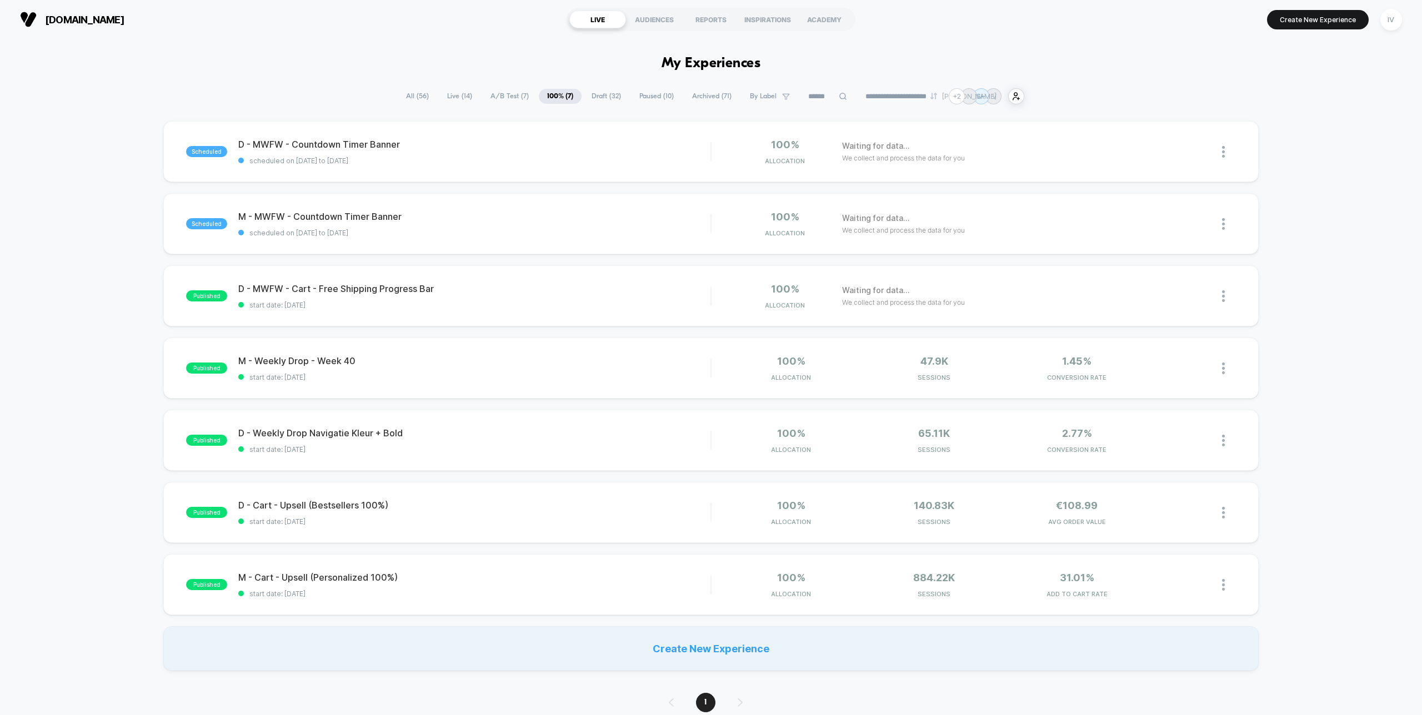
click at [598, 91] on span "Draft ( 32 )" at bounding box center [606, 96] width 46 height 15
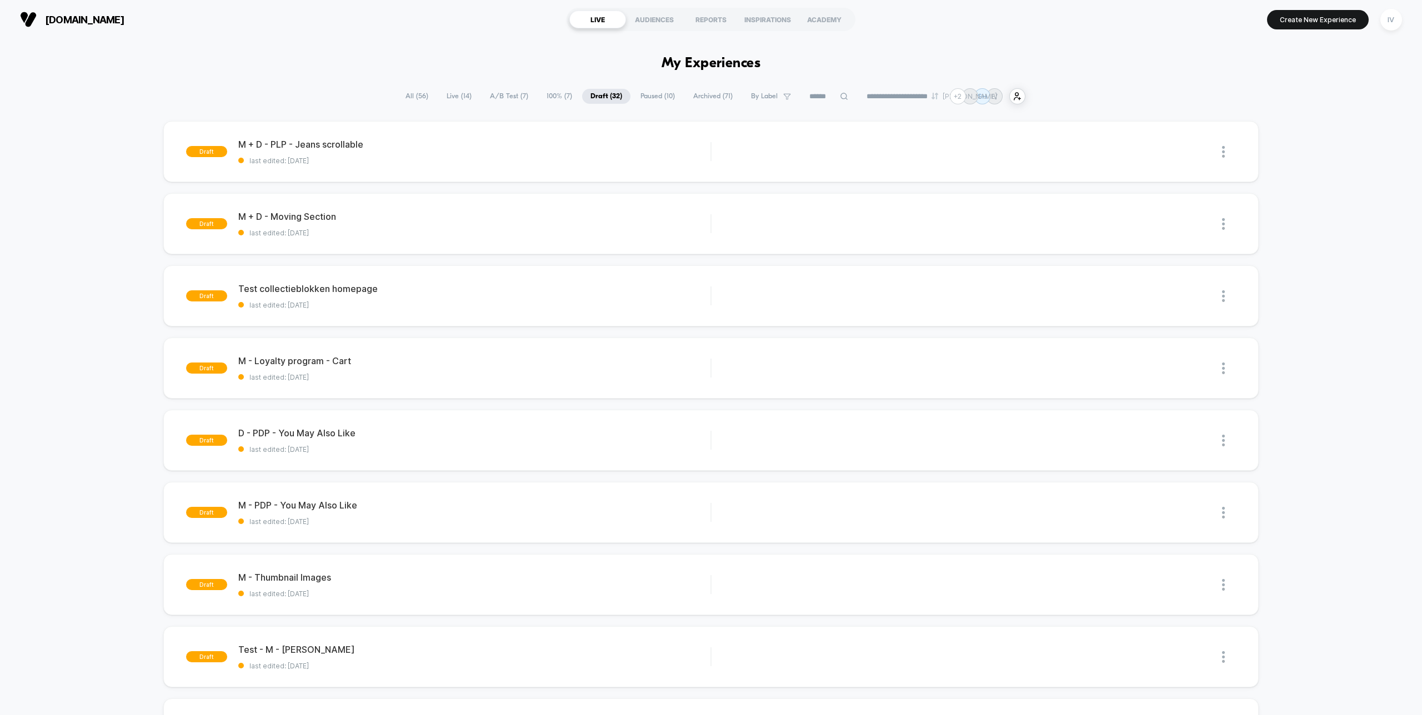
click at [554, 94] on span "100% ( 7 )" at bounding box center [559, 96] width 42 height 15
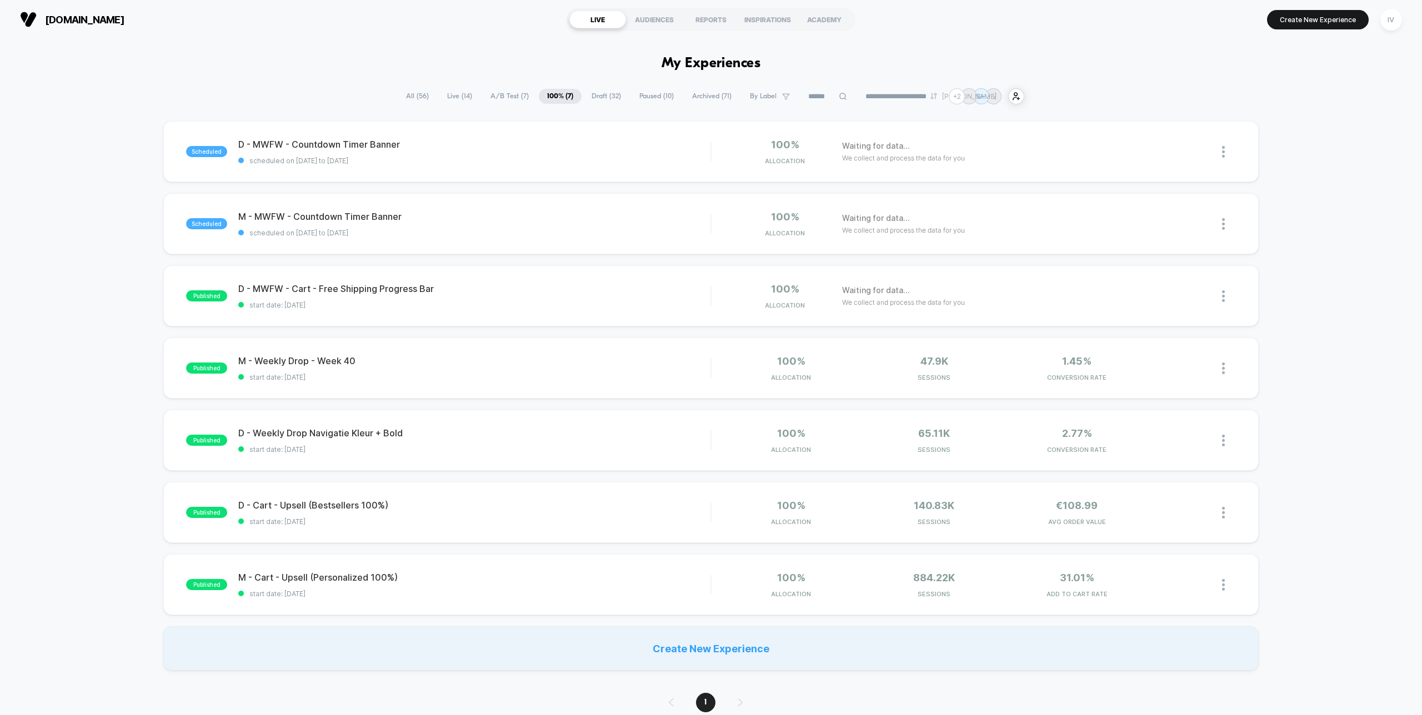
click at [453, 94] on span "Live ( 14 )" at bounding box center [460, 96] width 42 height 15
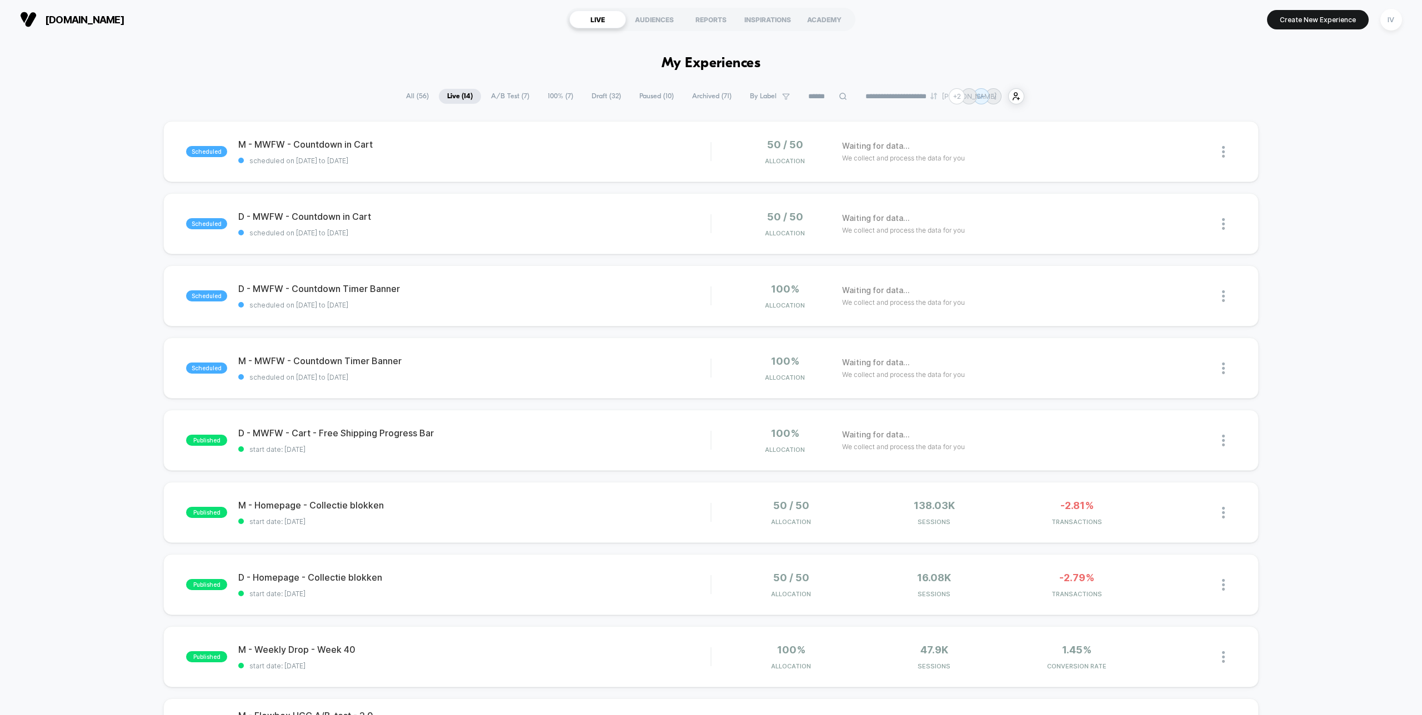
click at [499, 96] on span "A/B Test ( 7 )" at bounding box center [510, 96] width 55 height 15
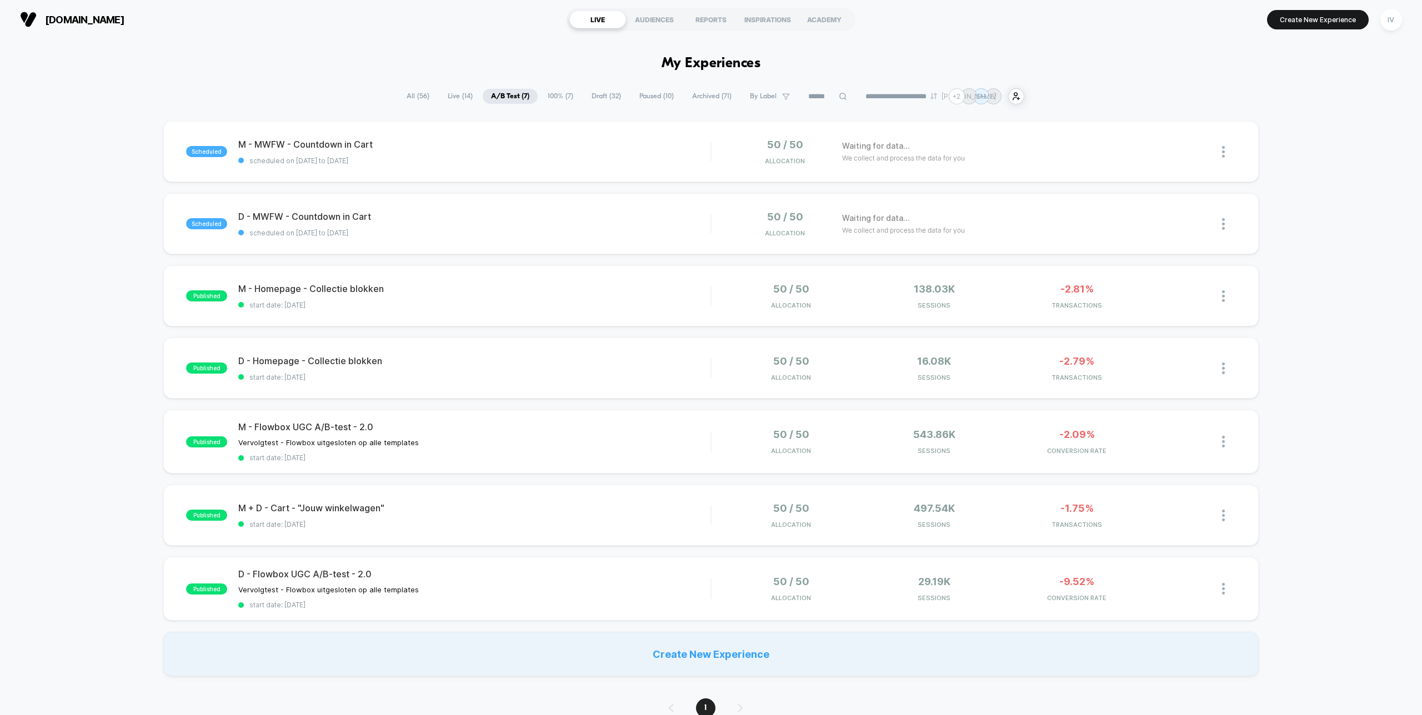
click at [463, 93] on span "Live ( 14 )" at bounding box center [460, 96] width 42 height 15
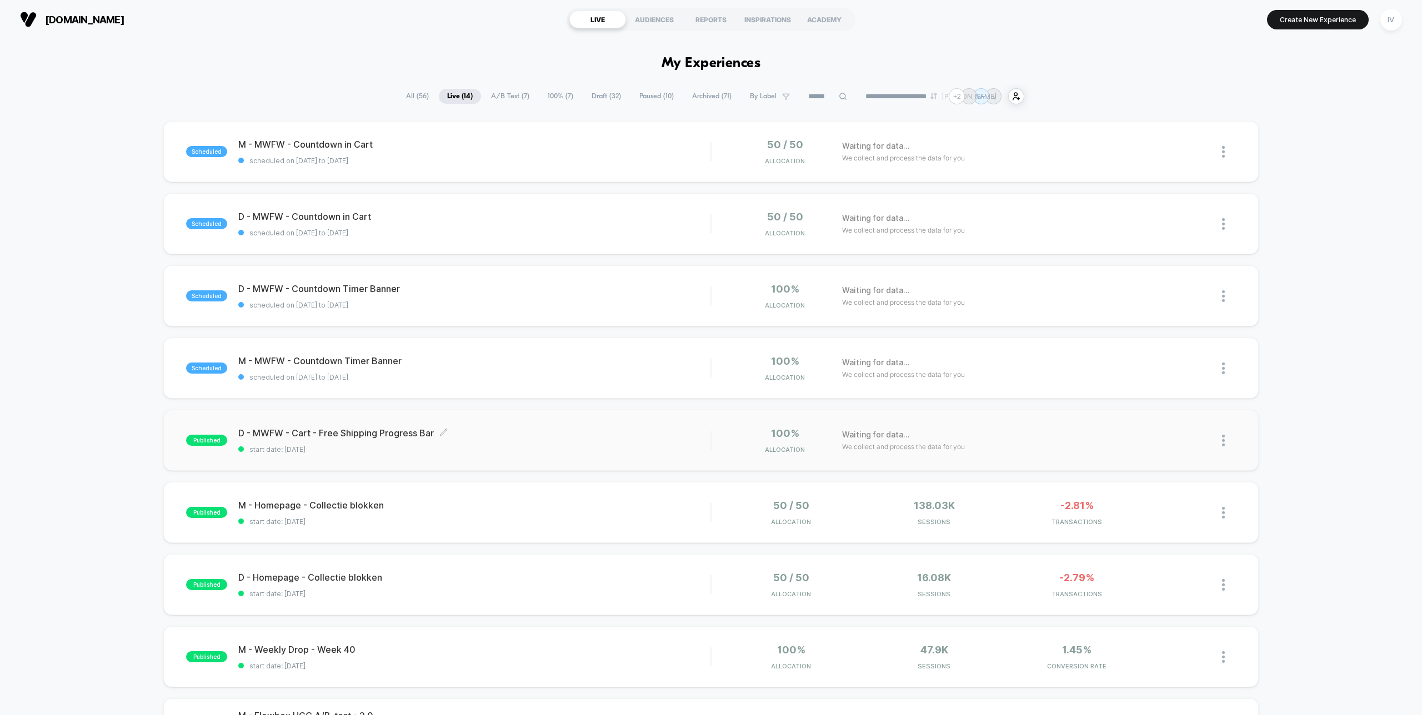
click at [648, 452] on span "start date: [DATE]" at bounding box center [474, 449] width 472 height 8
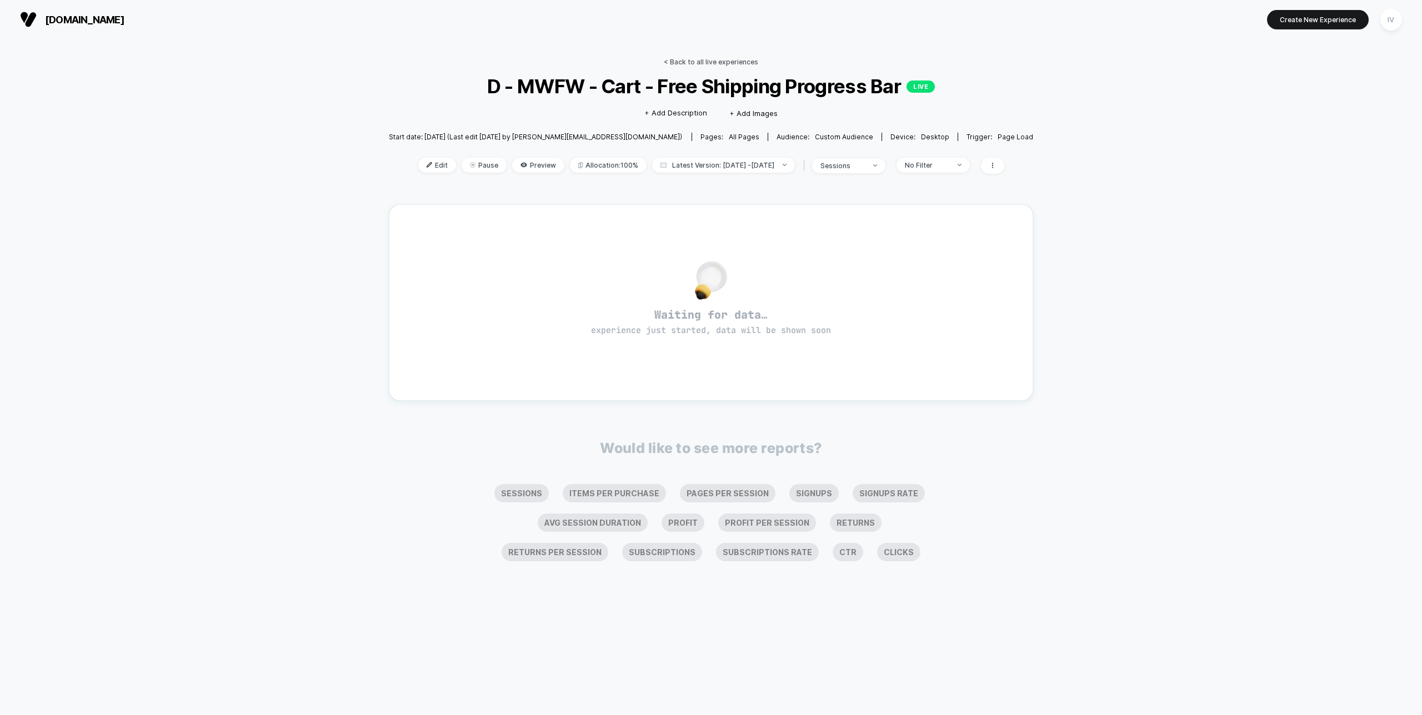
click at [695, 59] on link "< Back to all live experiences" at bounding box center [711, 62] width 94 height 8
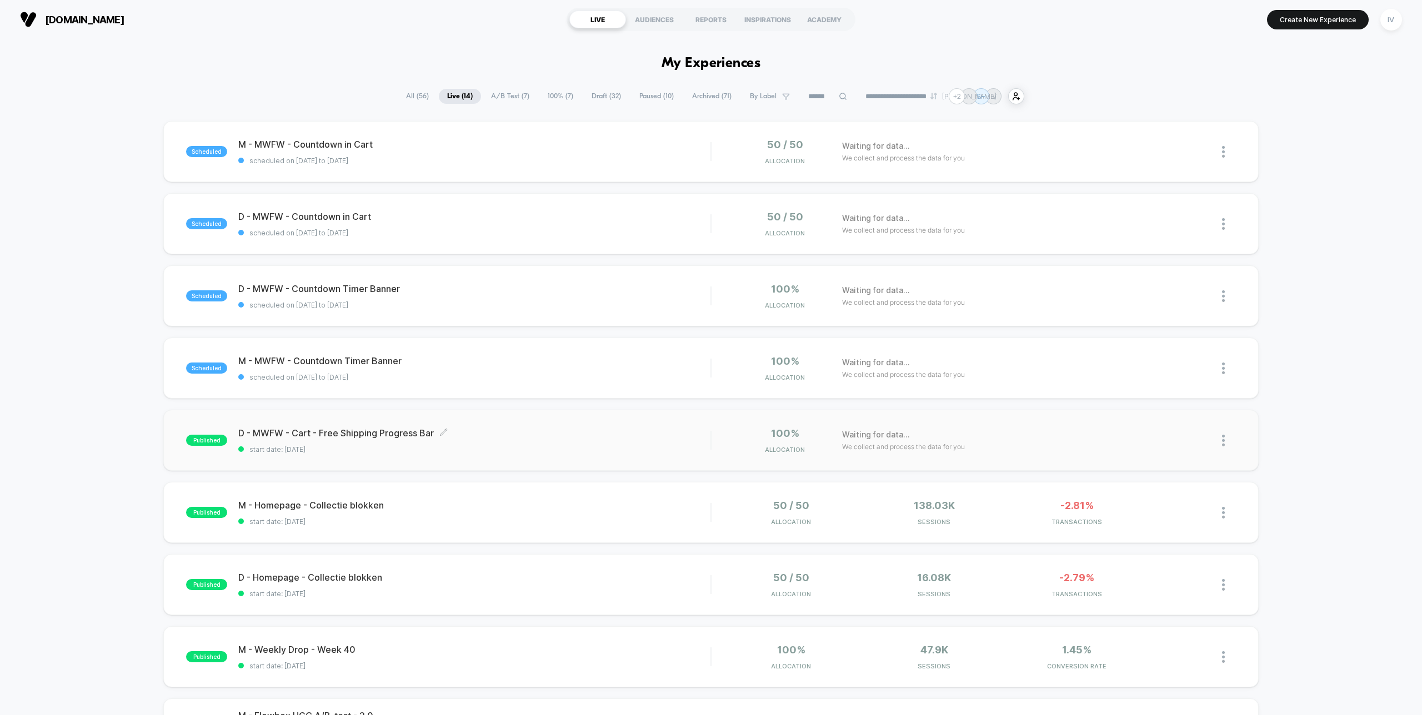
click at [620, 446] on span "start date: [DATE]" at bounding box center [474, 449] width 472 height 8
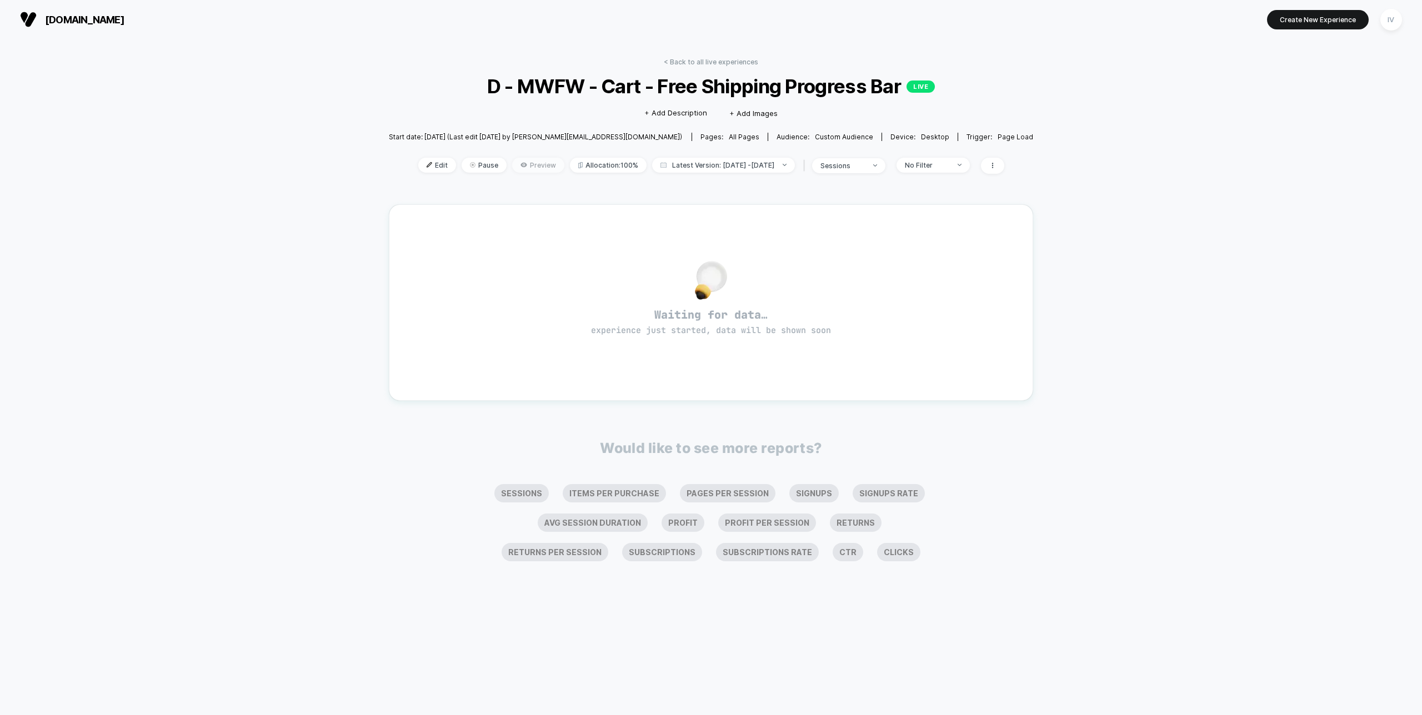
click at [518, 158] on span "Preview" at bounding box center [538, 165] width 52 height 15
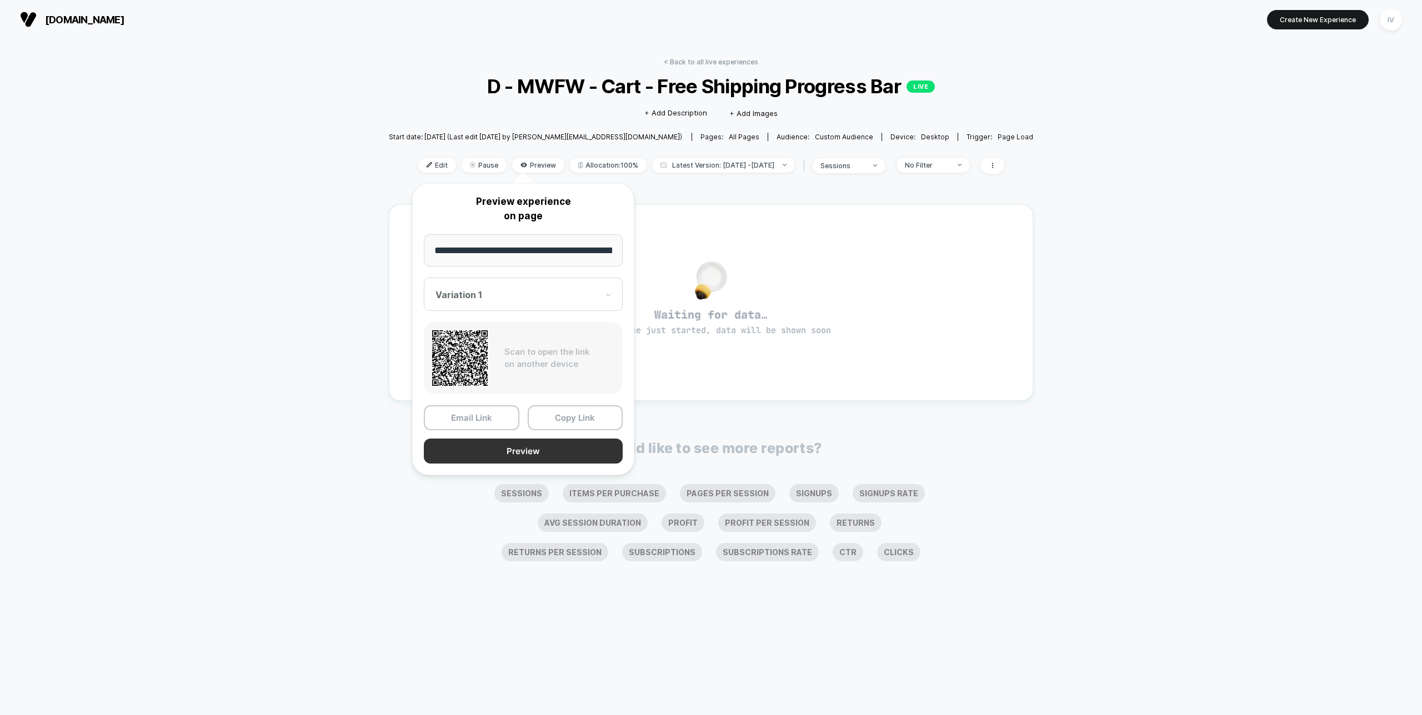
scroll to position [0, 61]
click at [569, 455] on button "Preview" at bounding box center [523, 451] width 199 height 25
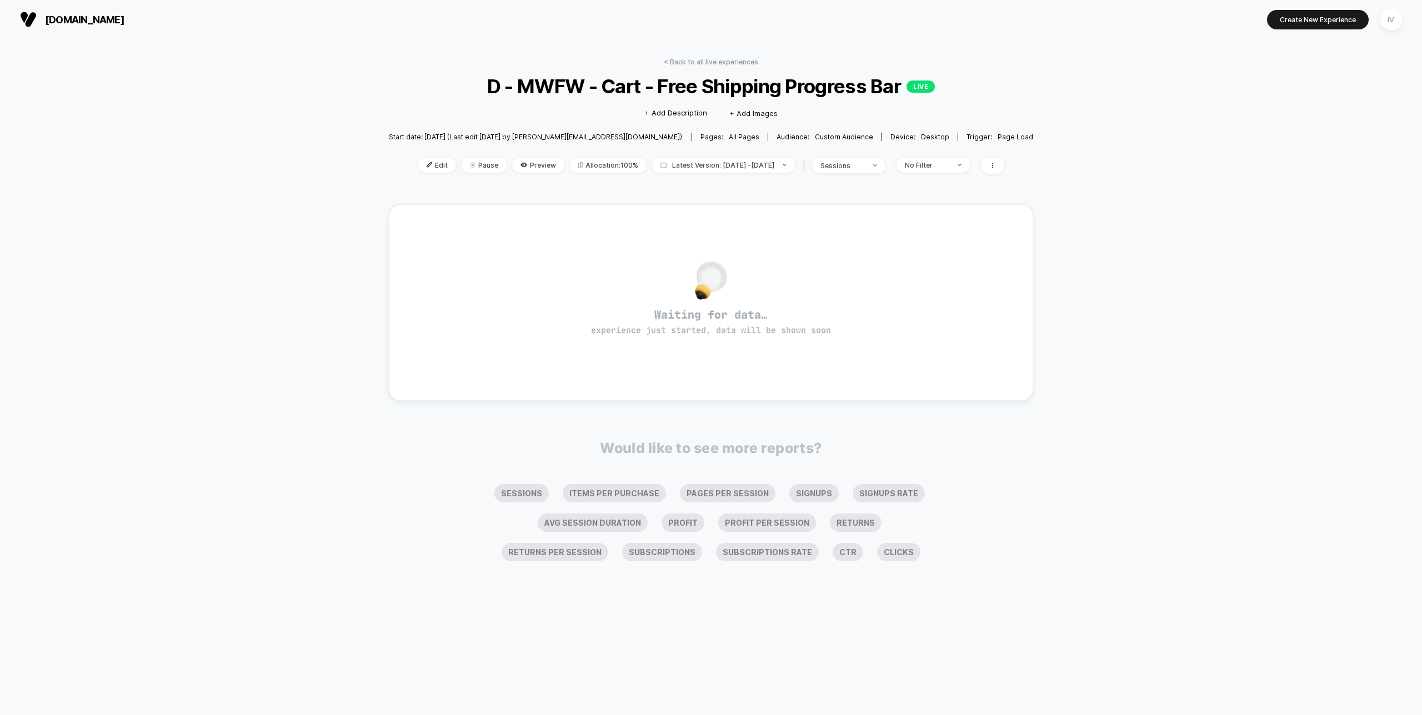
click at [413, 156] on div "< Back to all live experiences D - MWFW - Cart - Free Shipping Progress Bar LIV…" at bounding box center [711, 123] width 645 height 130
click at [418, 158] on span "Edit" at bounding box center [437, 165] width 38 height 15
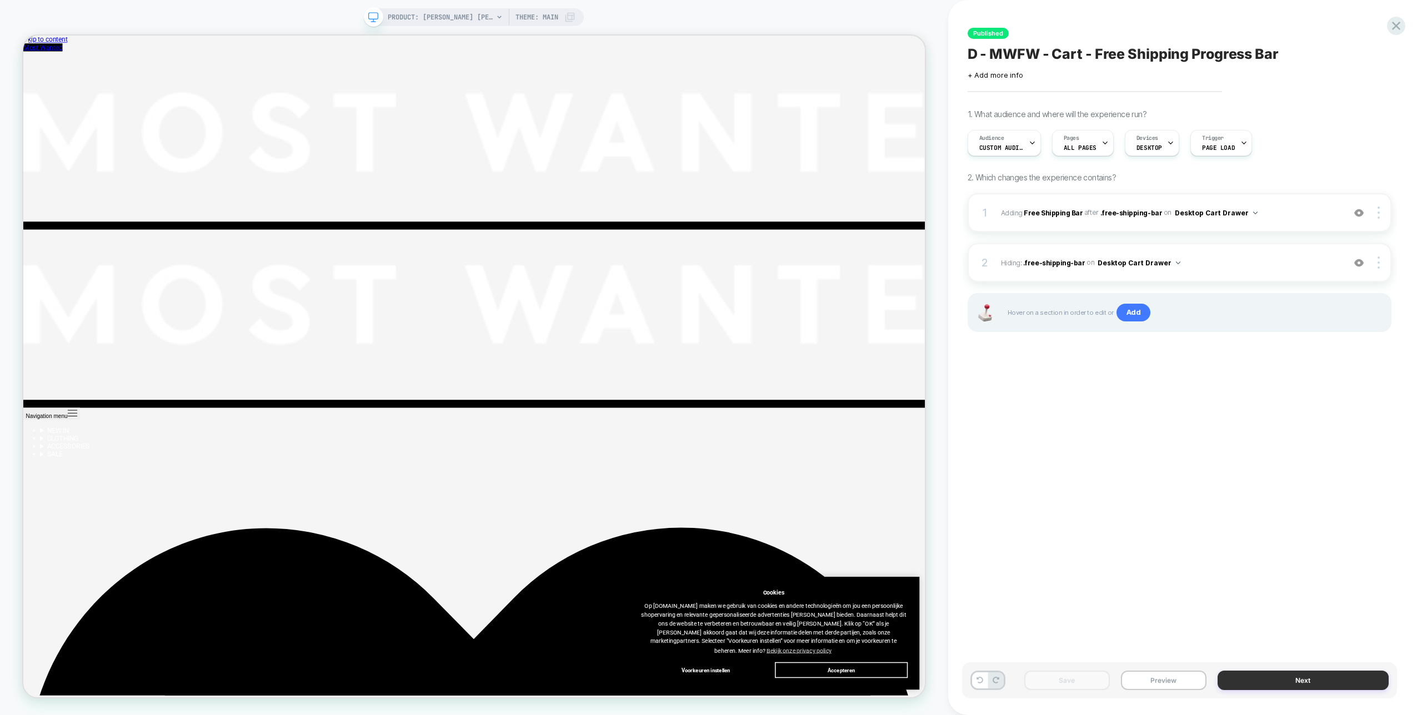
click at [1287, 683] on button "Next" at bounding box center [1302, 680] width 171 height 19
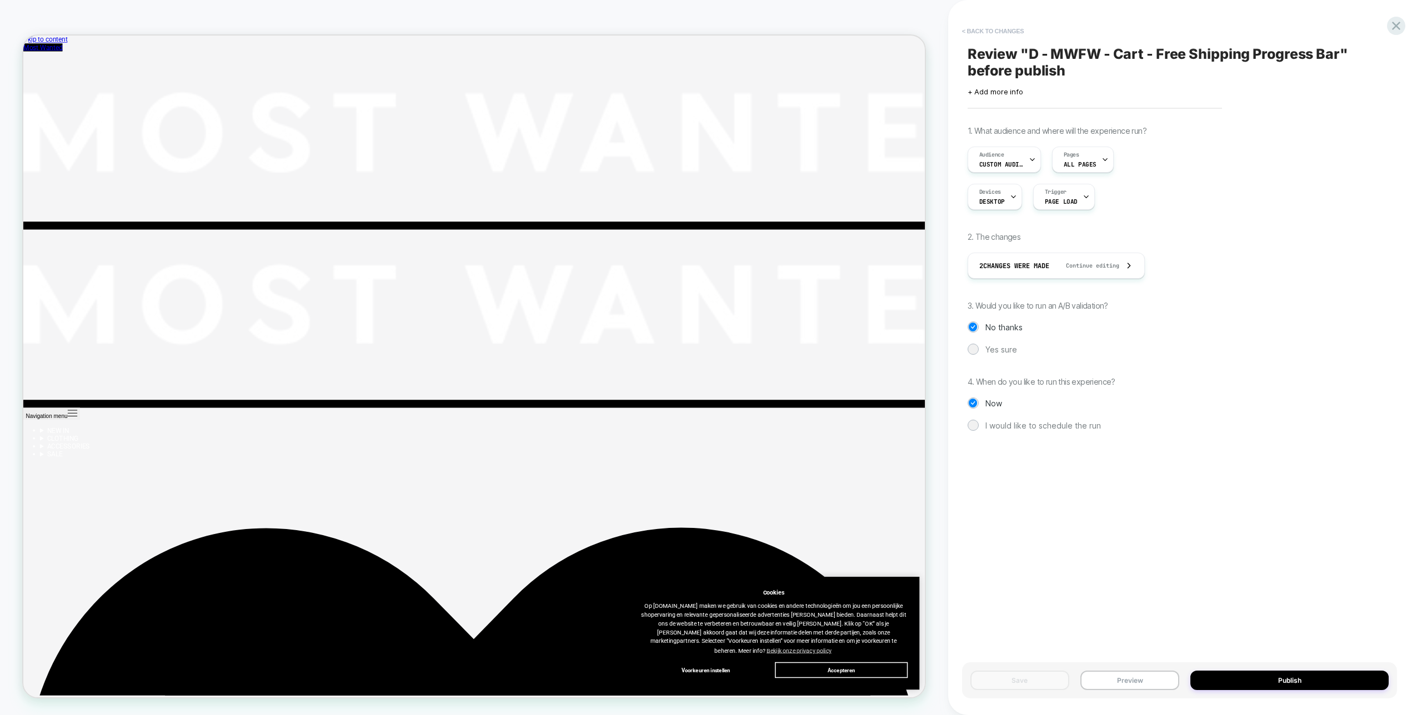
click at [1010, 34] on button "< Back to changes" at bounding box center [992, 31] width 73 height 18
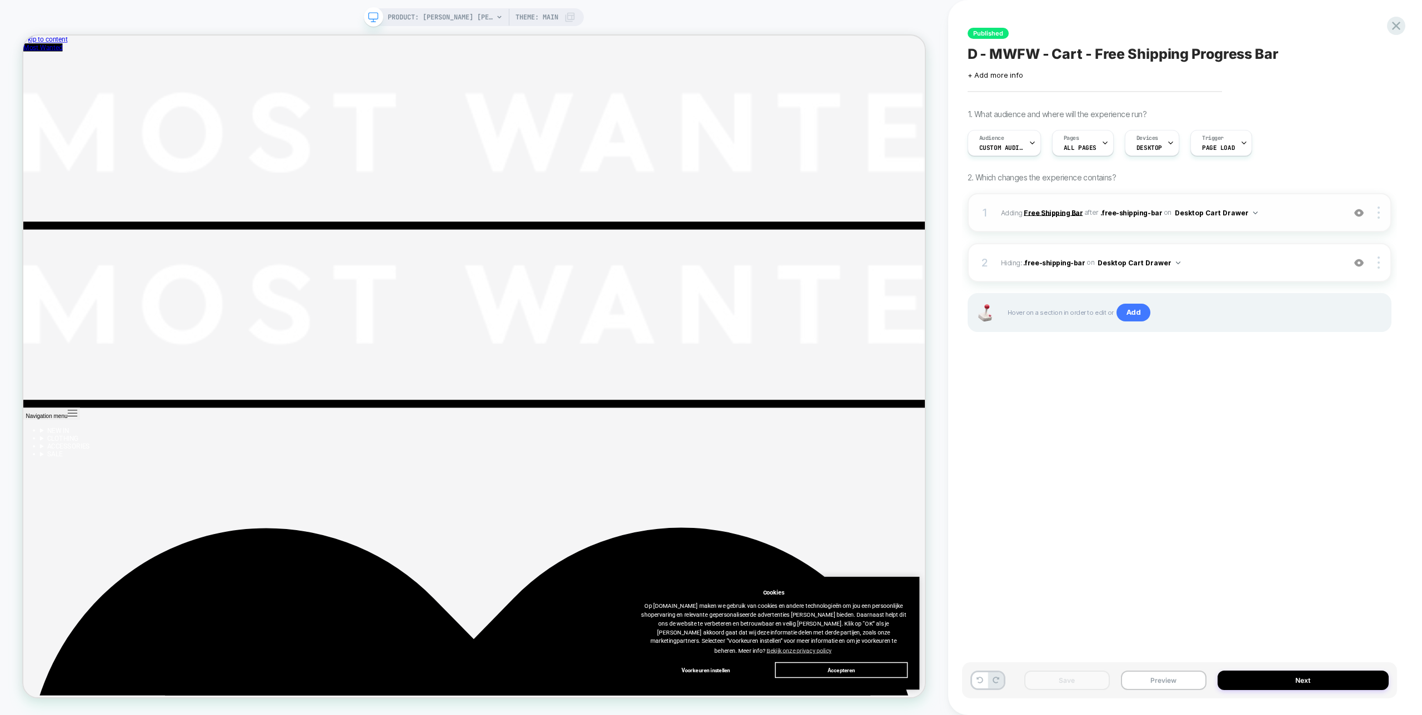
click at [1034, 212] on b "Free Shipping Bar" at bounding box center [1052, 212] width 59 height 8
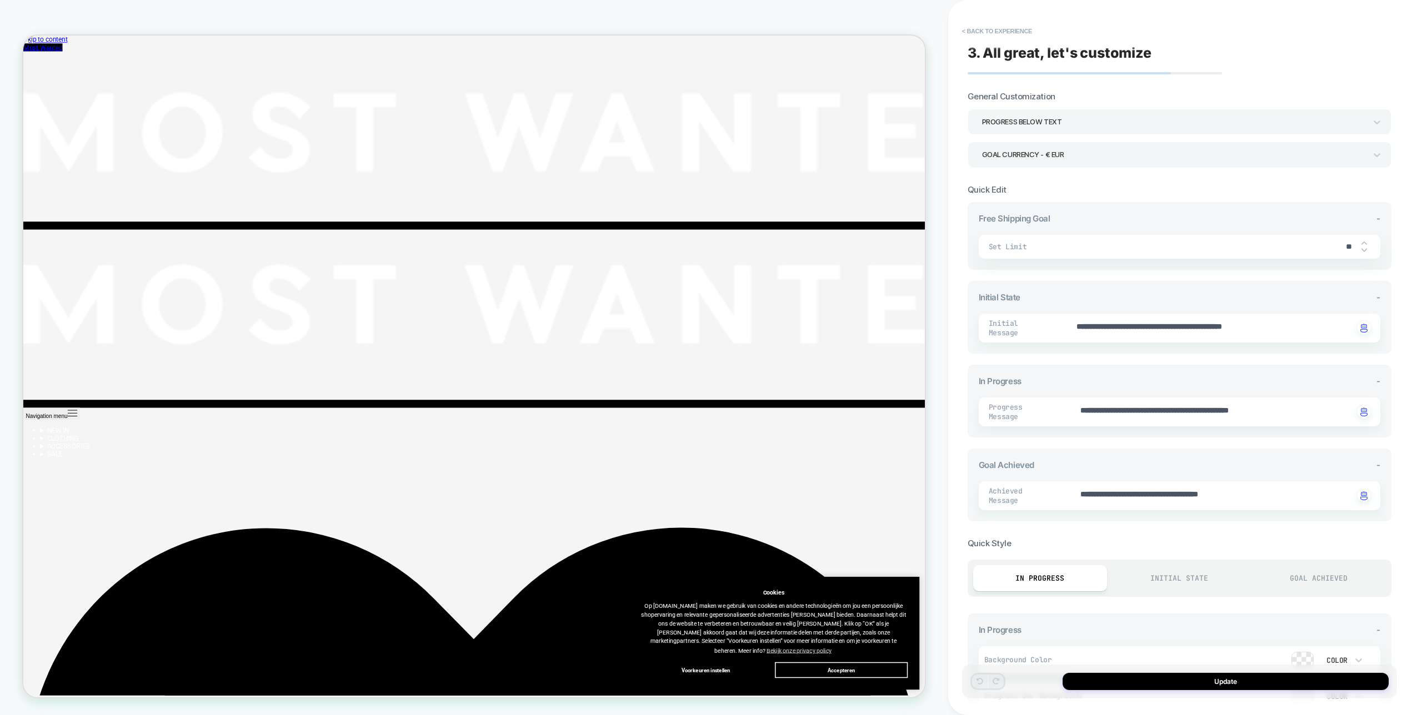
scroll to position [175, 0]
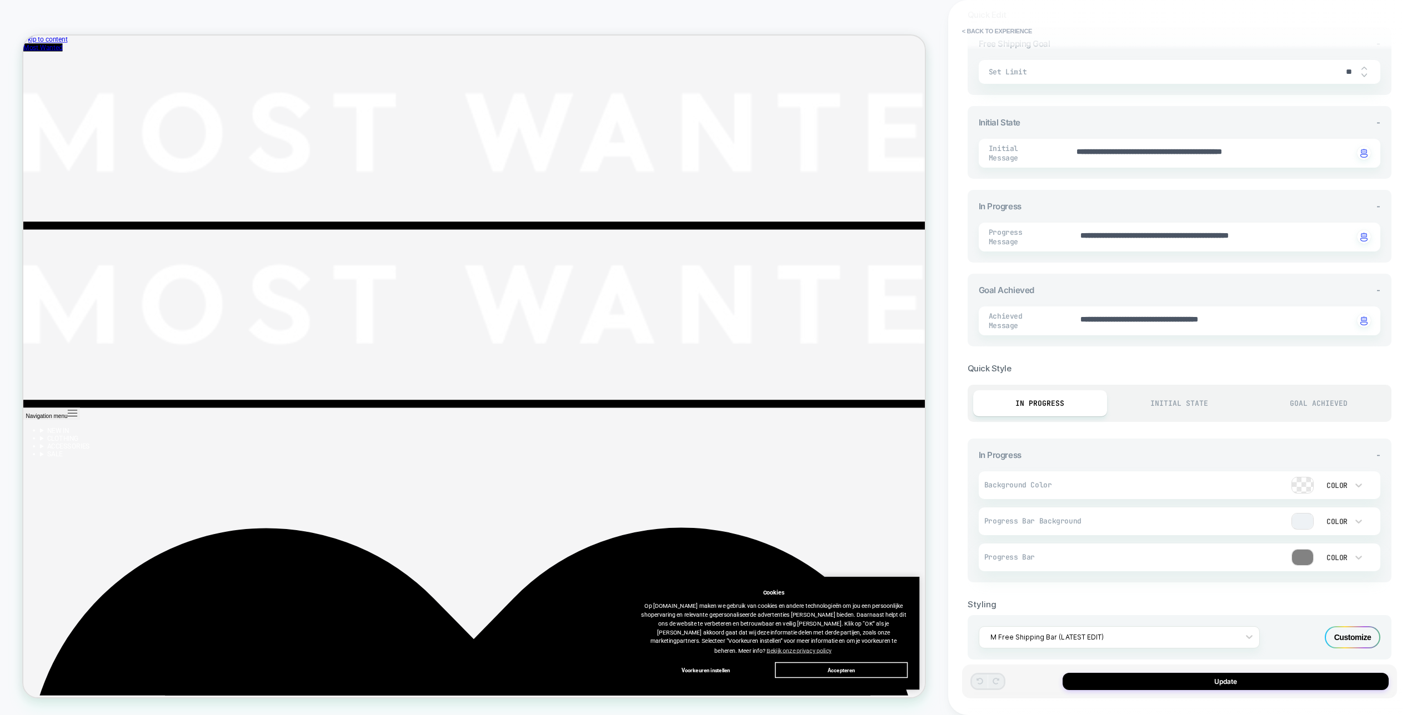
click at [1177, 390] on div "Initial State" at bounding box center [1179, 403] width 134 height 26
click at [1318, 390] on div "Goal Achieved" at bounding box center [1319, 403] width 134 height 26
click at [1302, 550] on div at bounding box center [1302, 558] width 21 height 16
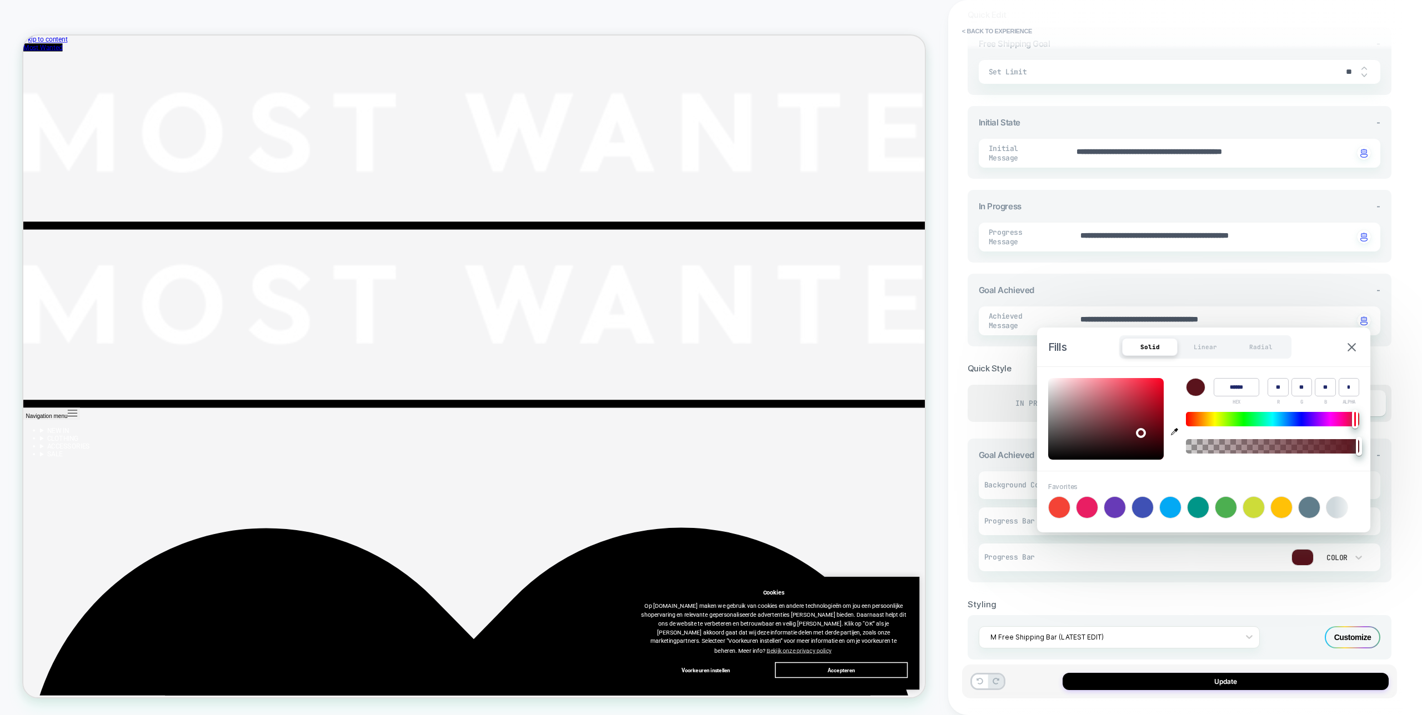
click at [1000, 390] on div "In Progress" at bounding box center [1040, 403] width 134 height 26
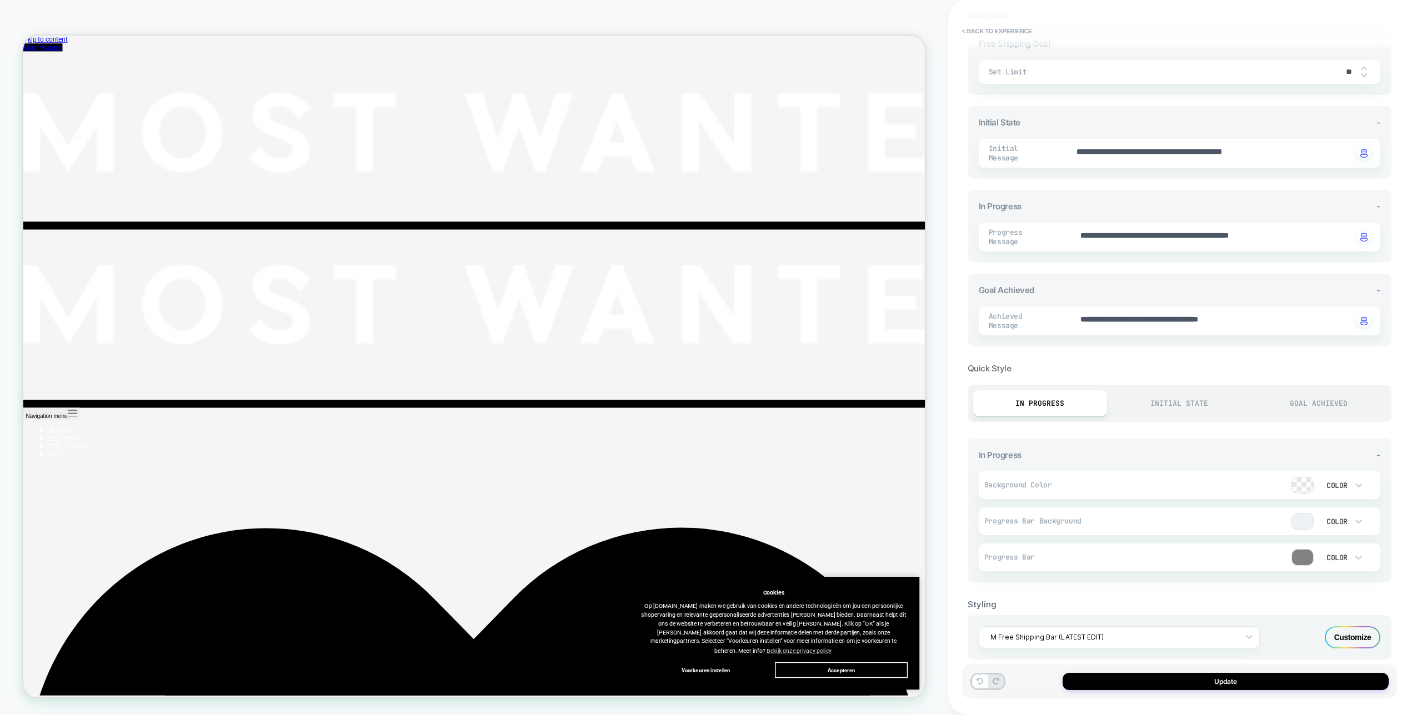
click at [1302, 550] on div at bounding box center [1302, 558] width 21 height 16
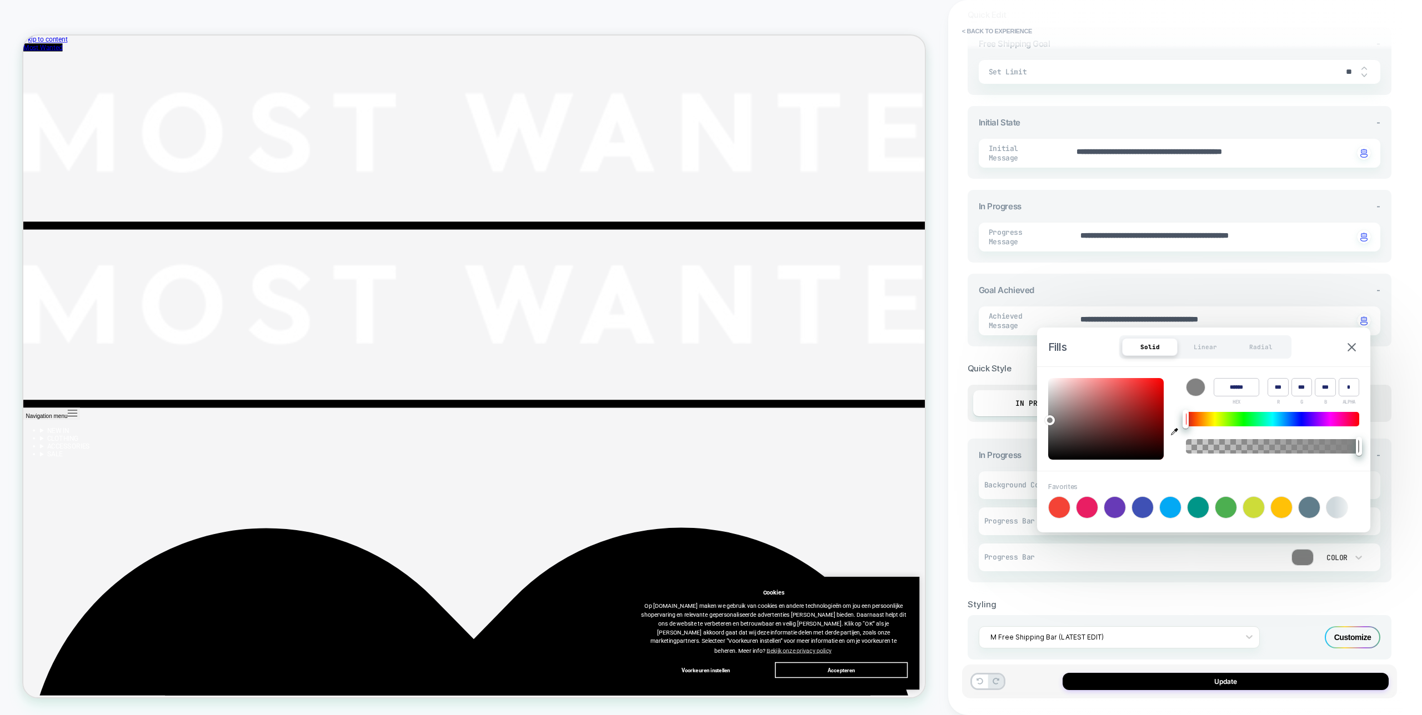
click at [1252, 388] on input "******" at bounding box center [1236, 387] width 46 height 18
click at [1388, 385] on div "In Progress Initial State Goal Achieved" at bounding box center [1179, 403] width 424 height 37
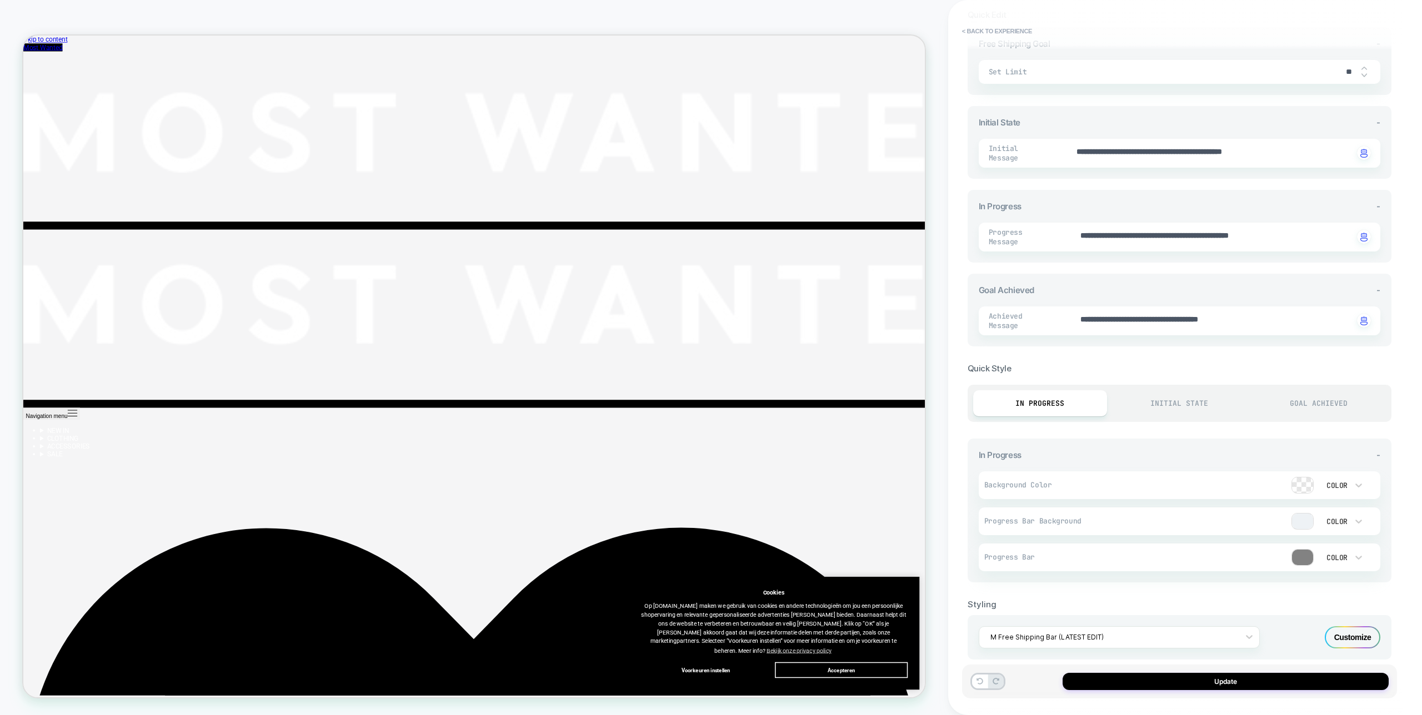
click at [1339, 392] on div "Goal Achieved" at bounding box center [1319, 403] width 134 height 26
type textarea "*"
click at [1305, 550] on div at bounding box center [1302, 558] width 21 height 16
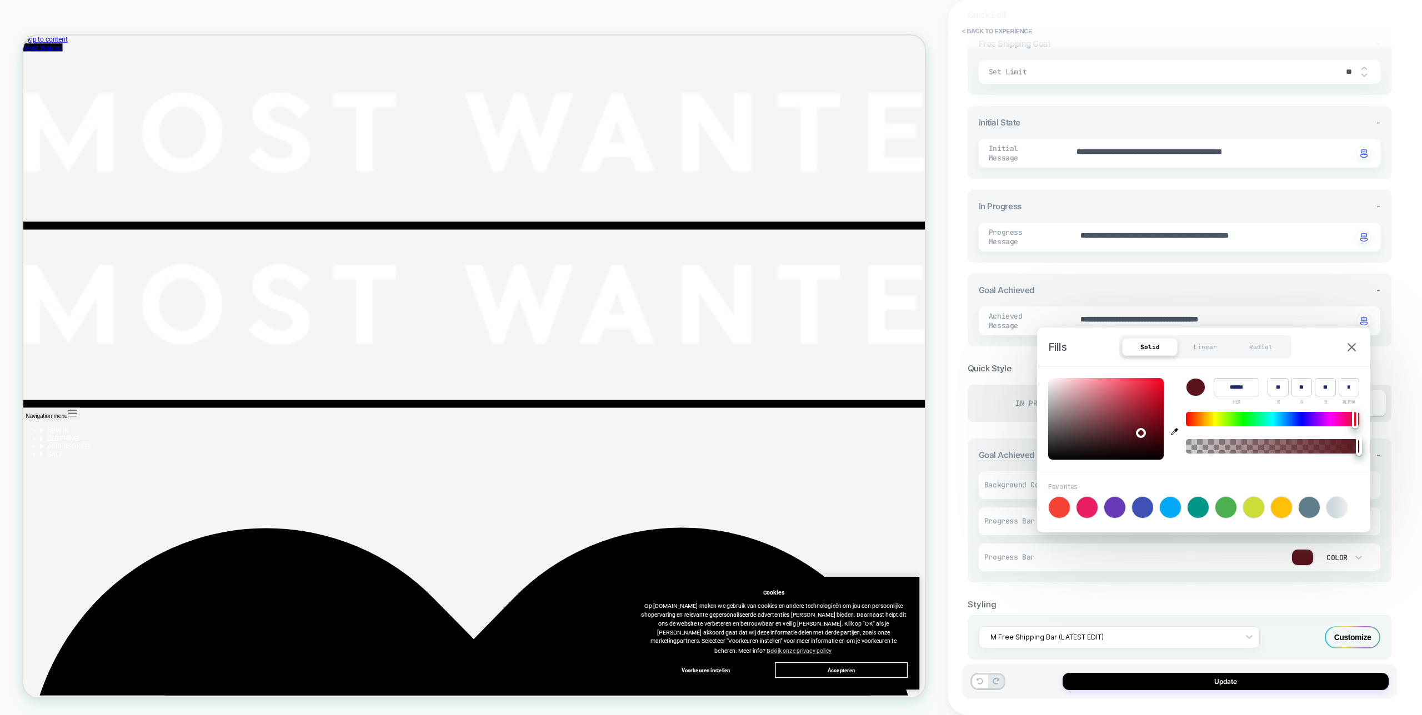
click at [1231, 385] on input "******" at bounding box center [1236, 387] width 46 height 18
click at [1232, 386] on input "******" at bounding box center [1236, 387] width 46 height 18
paste input
type input "******"
type input "***"
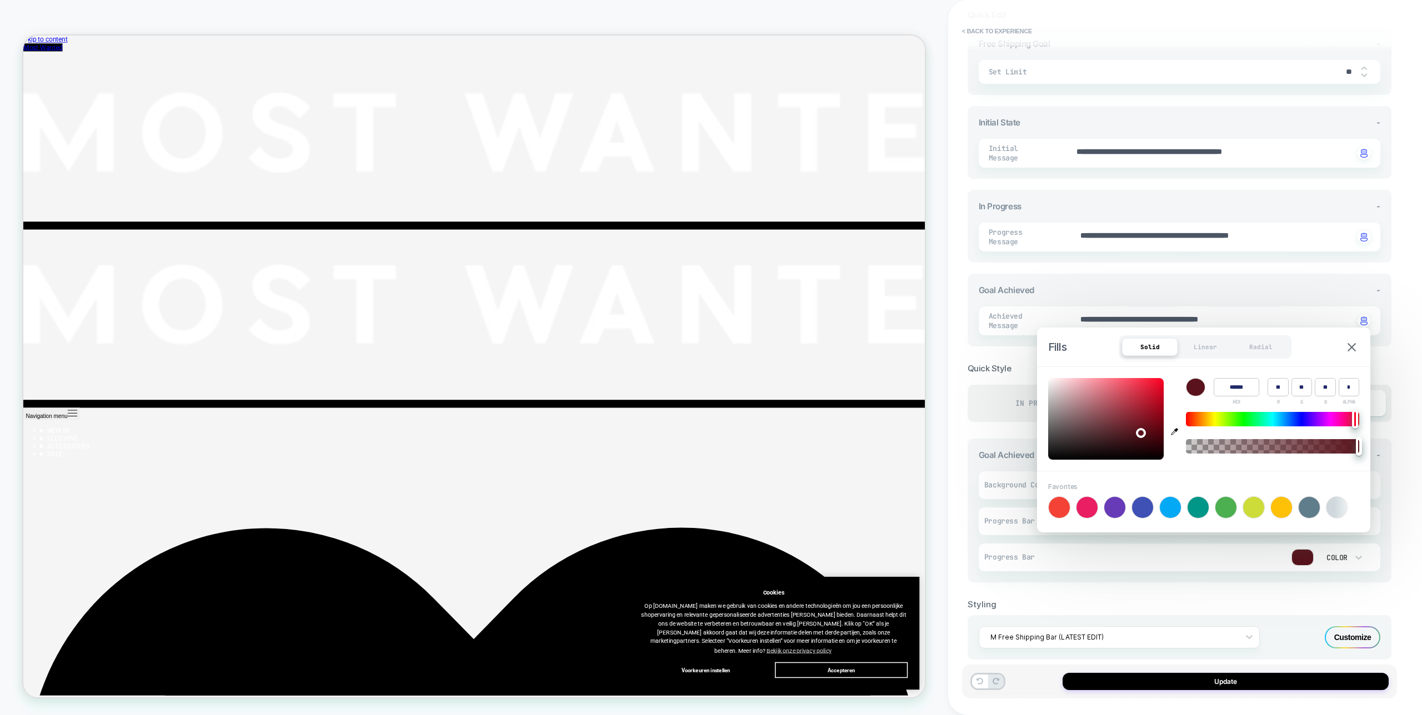
type input "***"
type textarea "*"
type input "******"
click at [1306, 695] on div "Update" at bounding box center [1179, 682] width 435 height 34
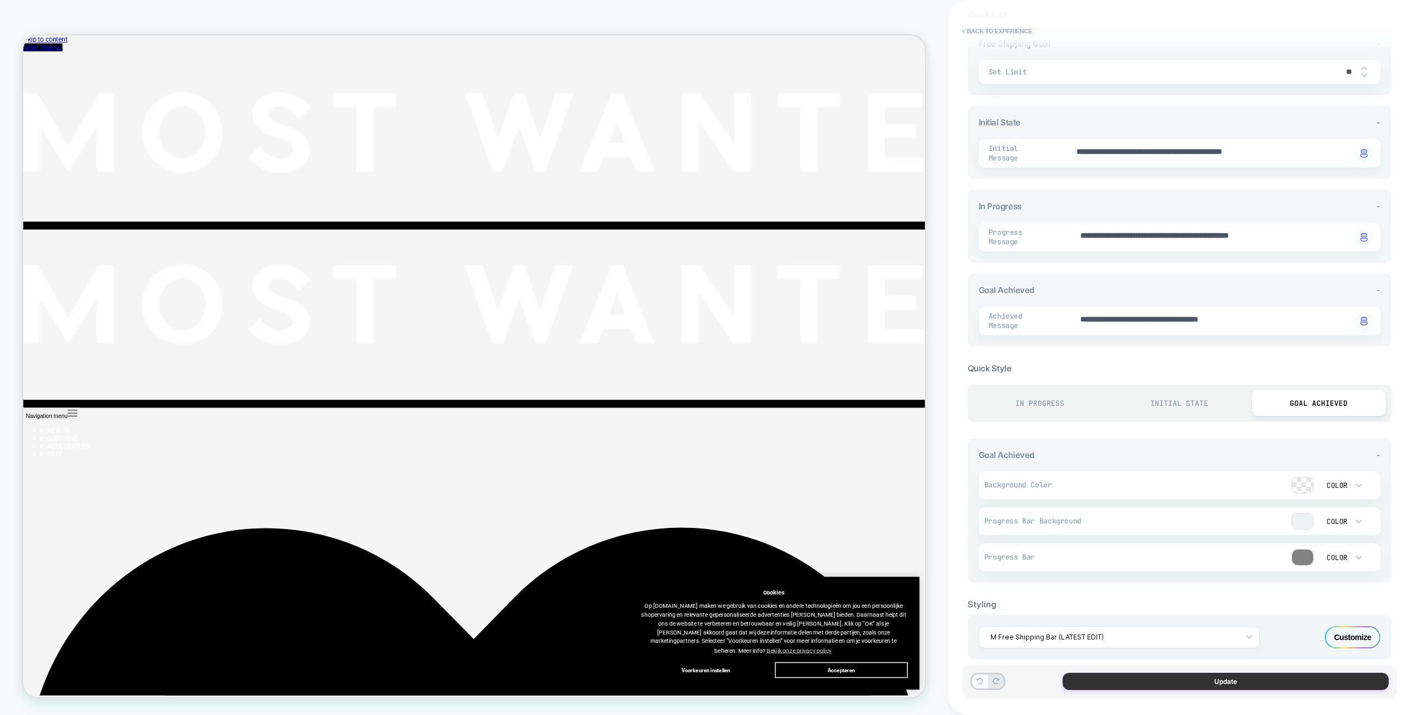
click at [1304, 684] on button "Update" at bounding box center [1225, 681] width 326 height 17
type textarea "*"
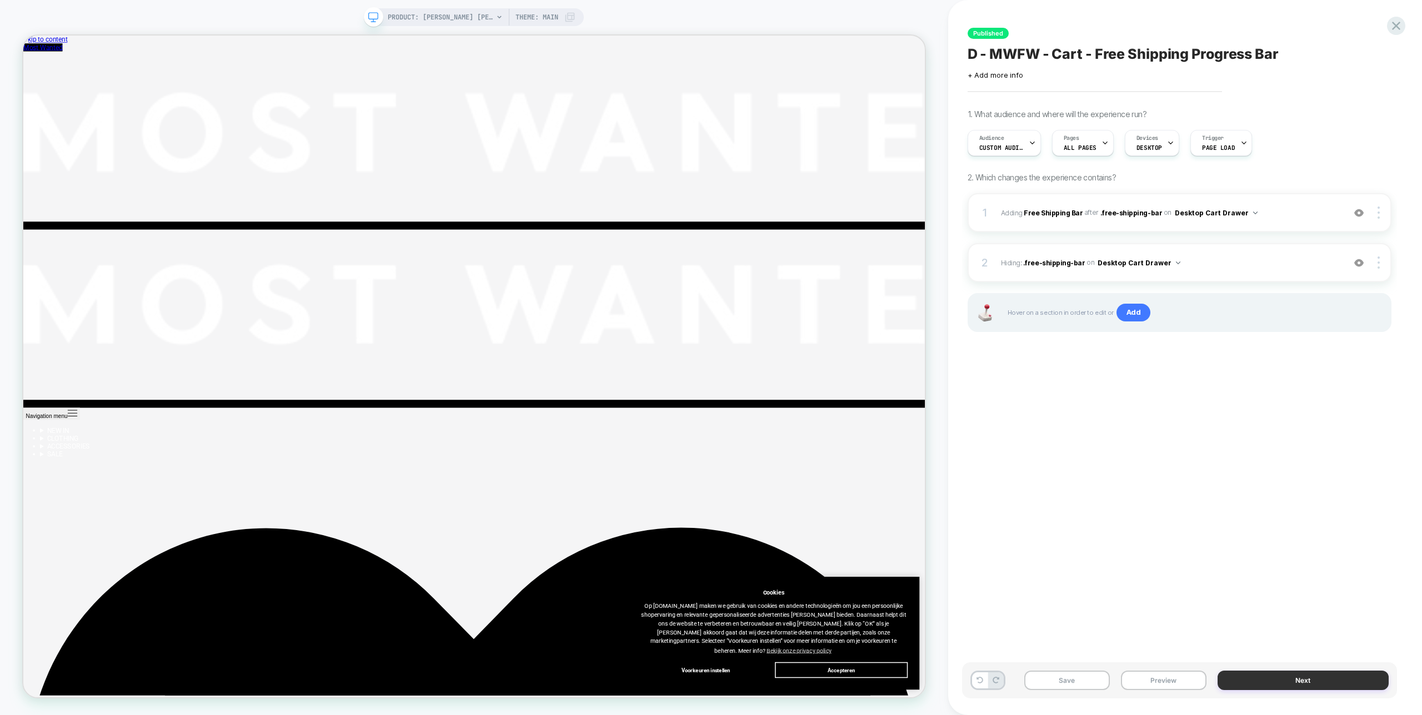
click at [1244, 682] on button "Next" at bounding box center [1302, 680] width 171 height 19
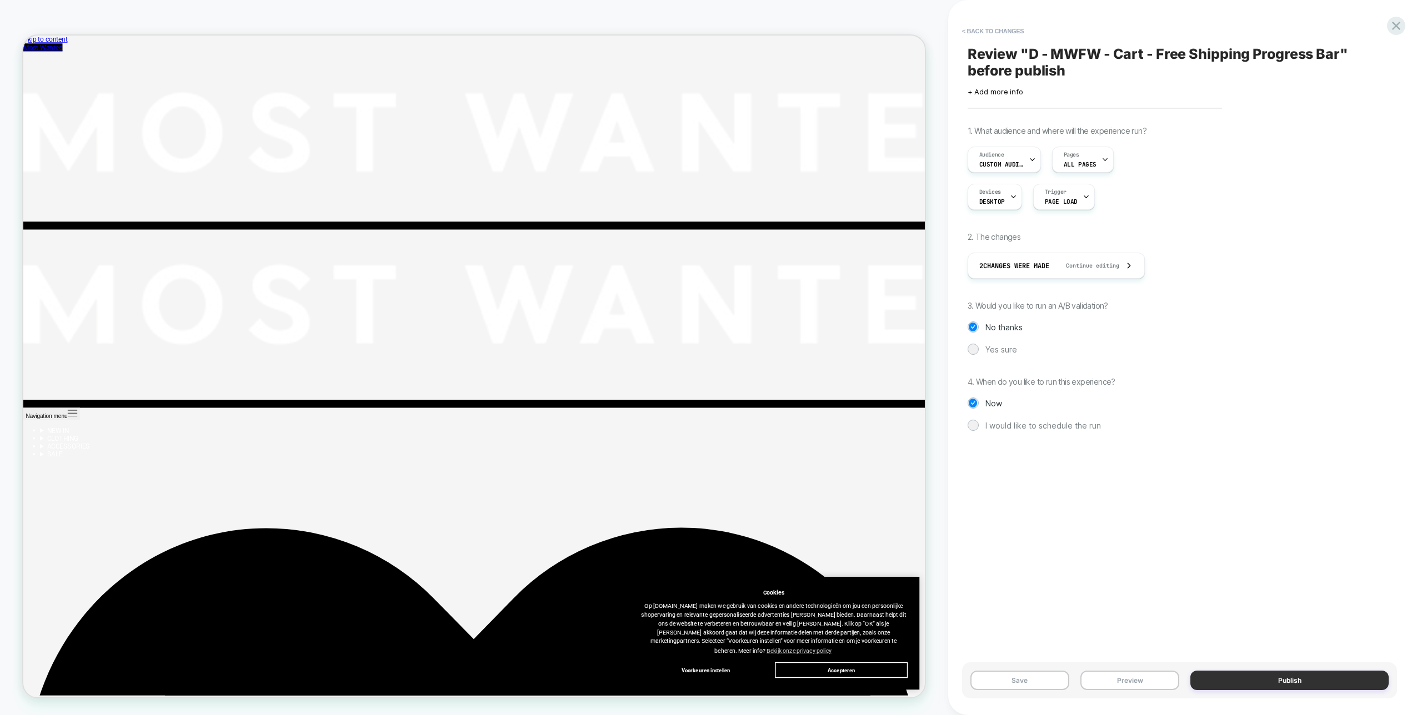
click at [1244, 674] on button "Publish" at bounding box center [1289, 680] width 198 height 19
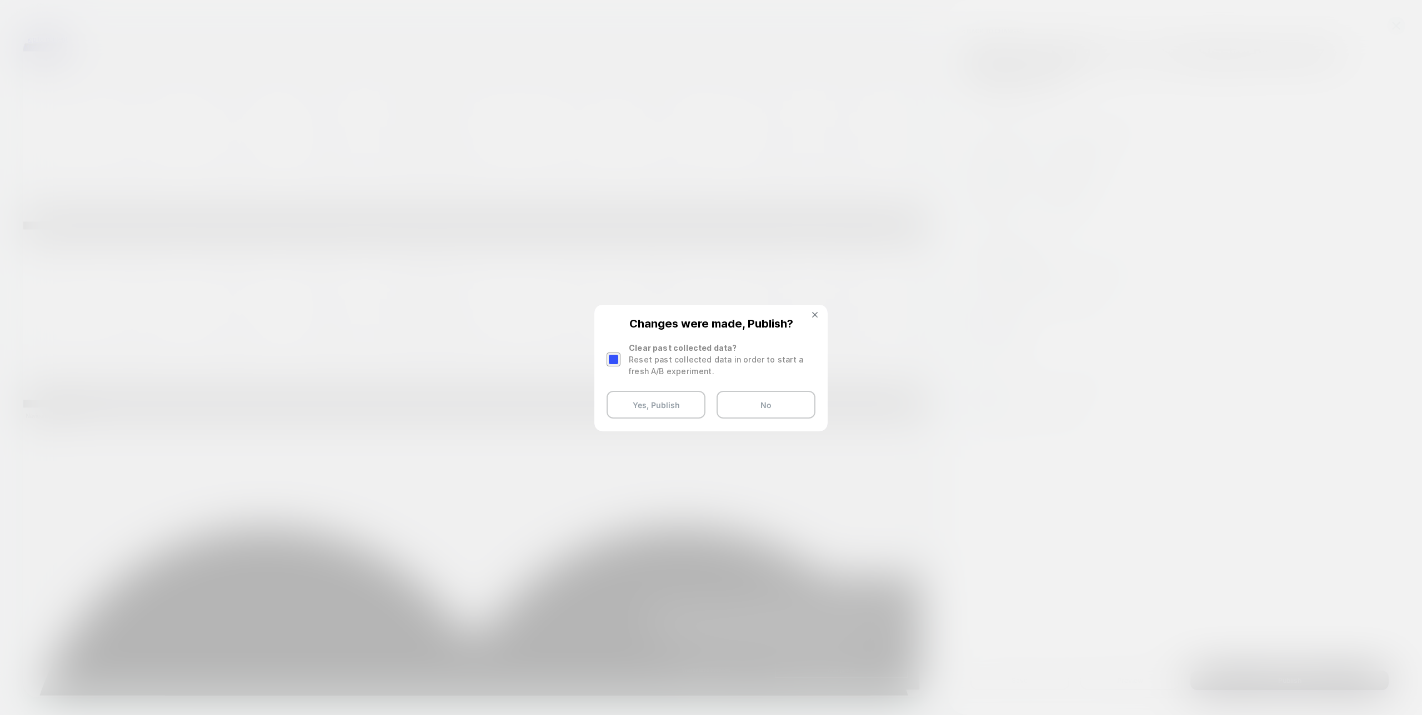
click at [618, 360] on div at bounding box center [613, 360] width 14 height 14
click at [643, 405] on button "Yes, Publish" at bounding box center [655, 405] width 99 height 28
